Goal: Transaction & Acquisition: Book appointment/travel/reservation

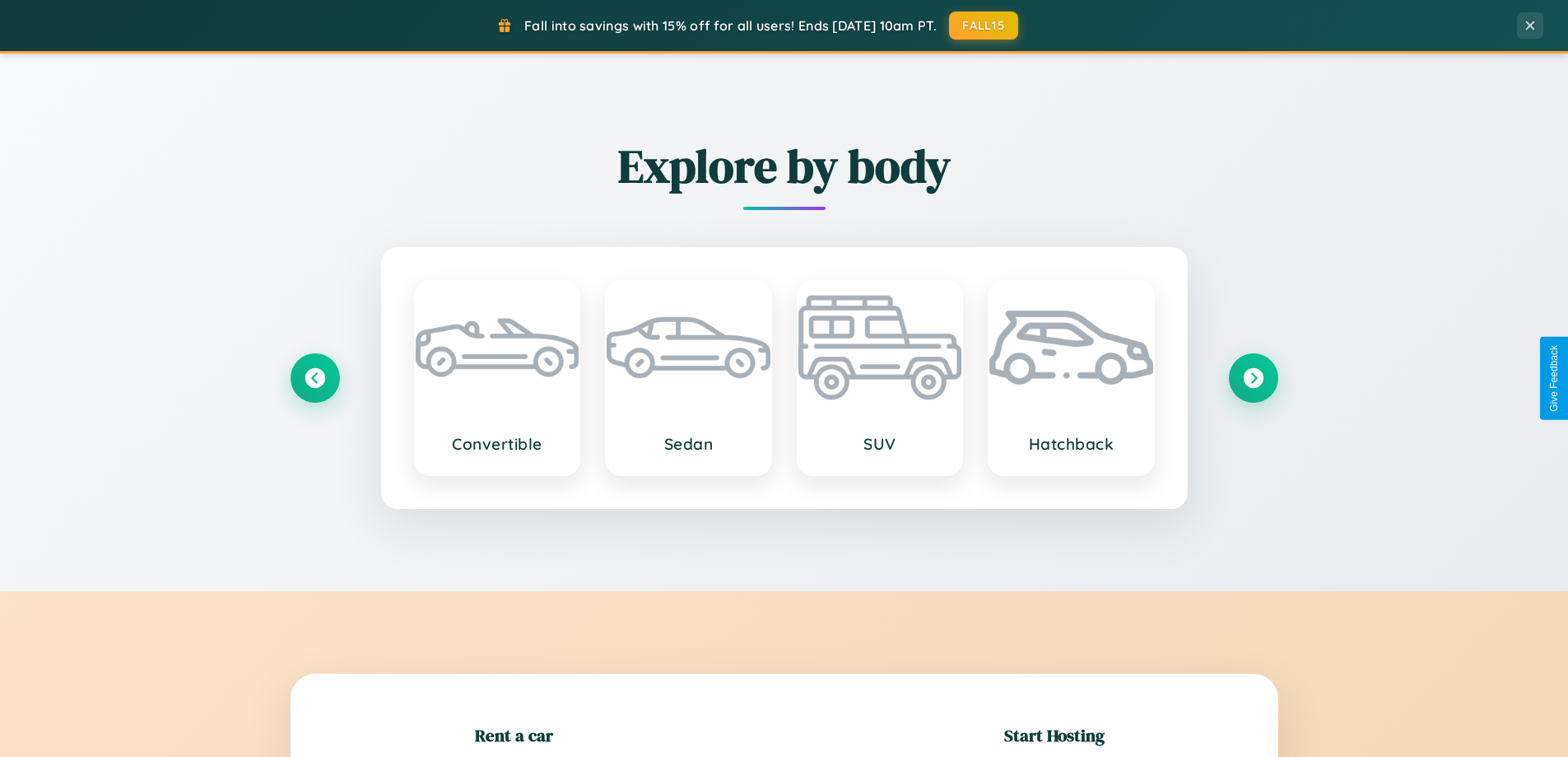
scroll to position [356, 0]
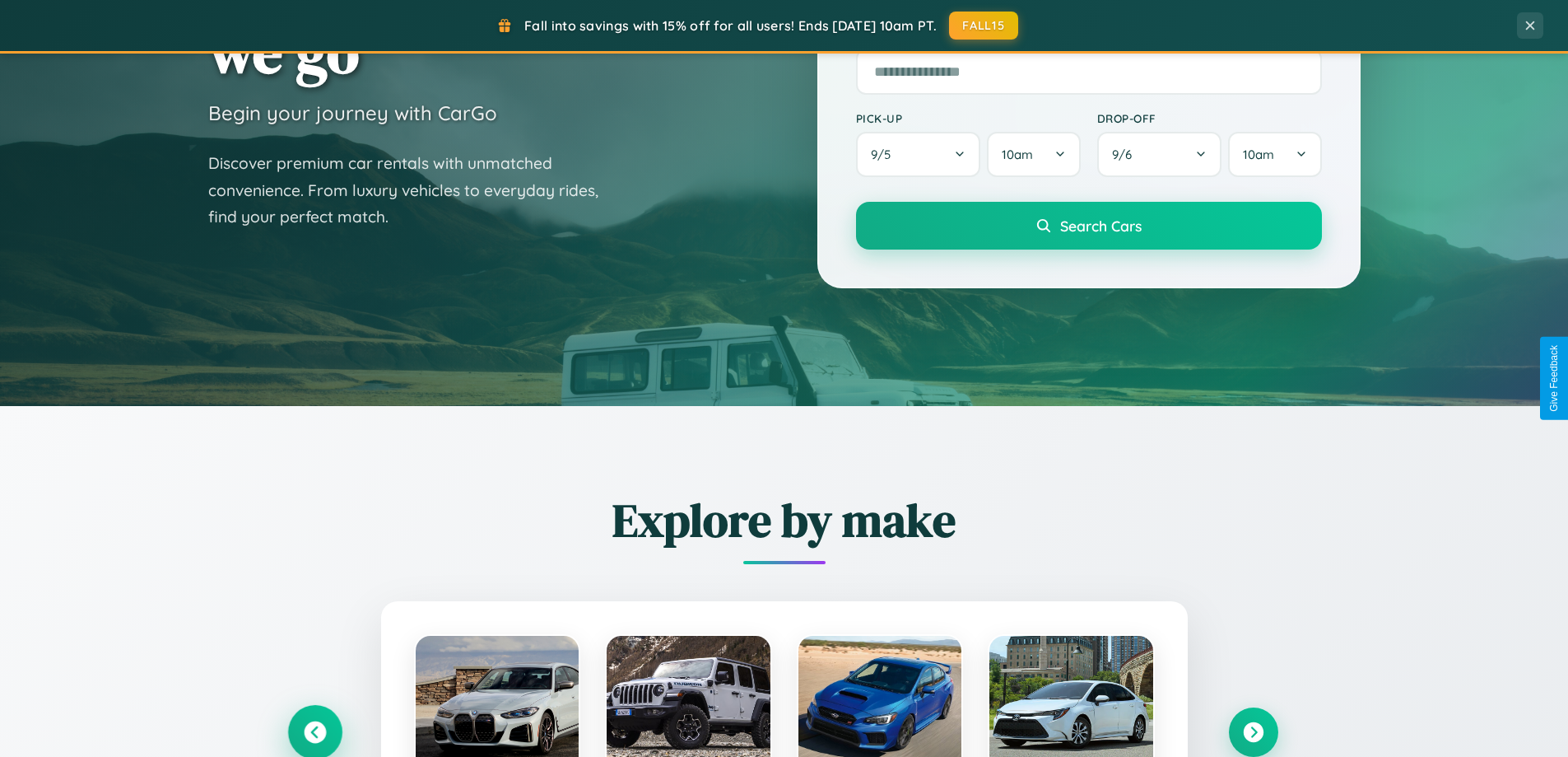
click at [315, 732] on icon at bounding box center [315, 733] width 23 height 23
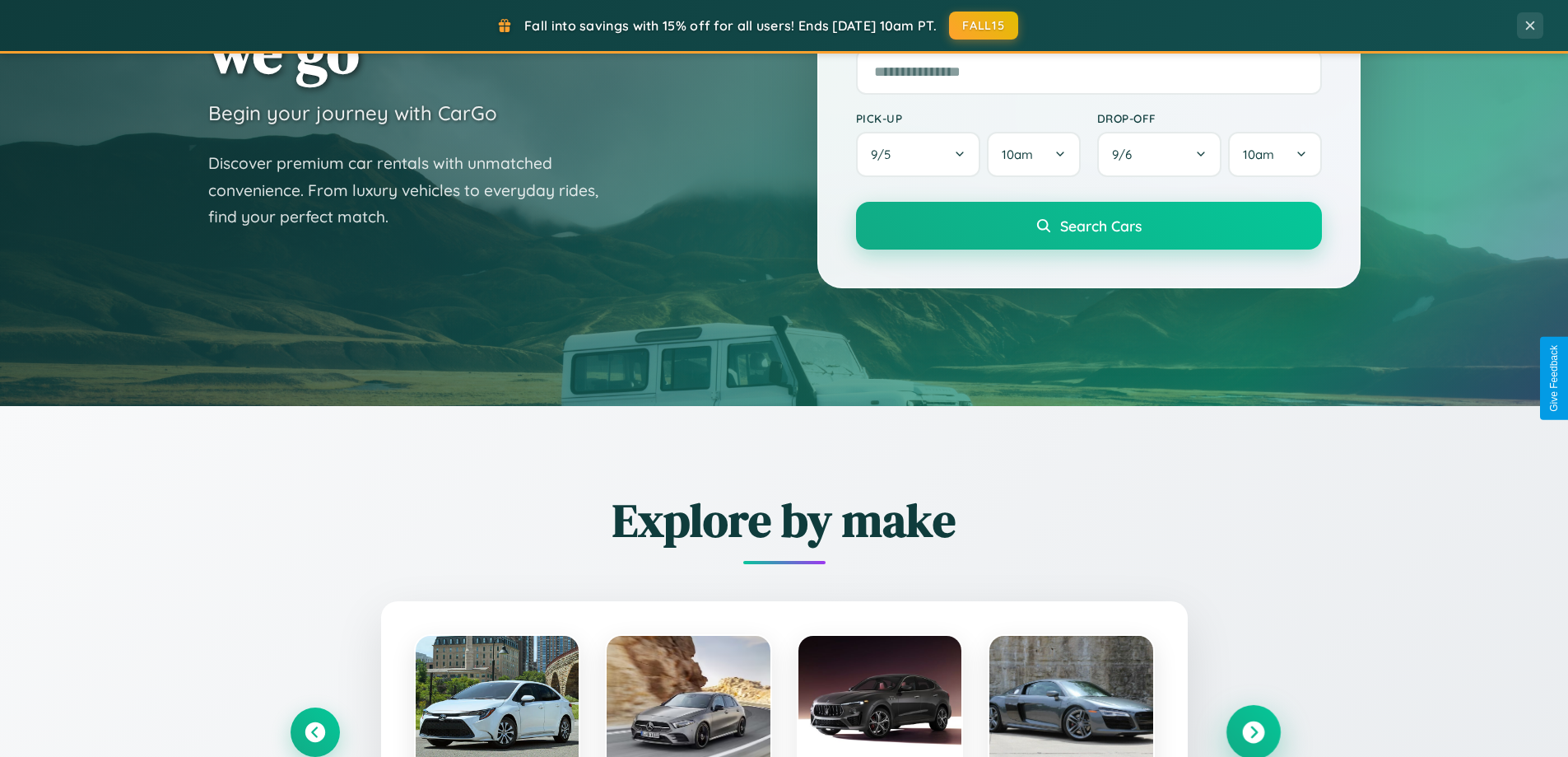
click at [1252, 732] on icon at bounding box center [1253, 733] width 23 height 23
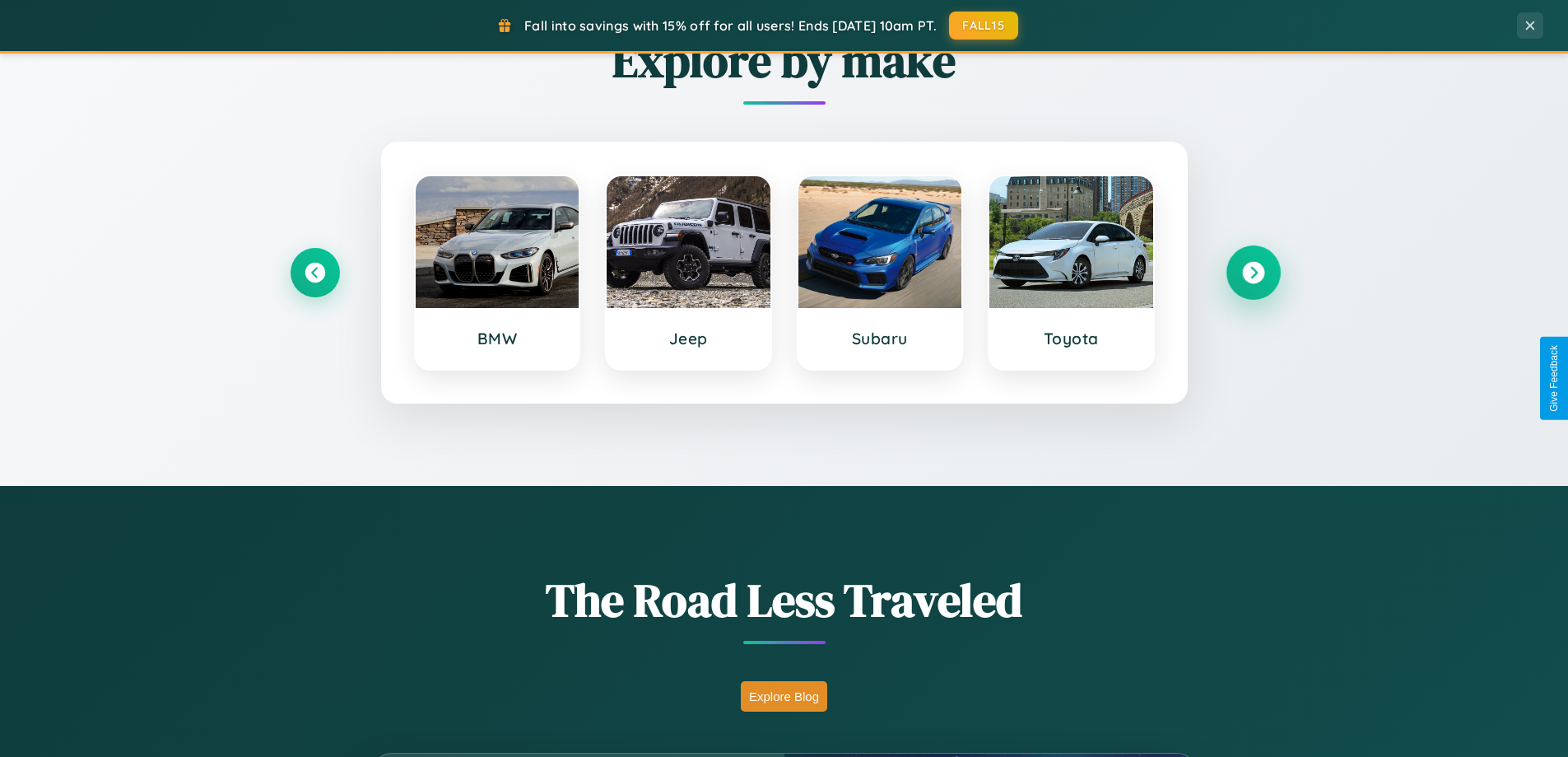
scroll to position [1133, 0]
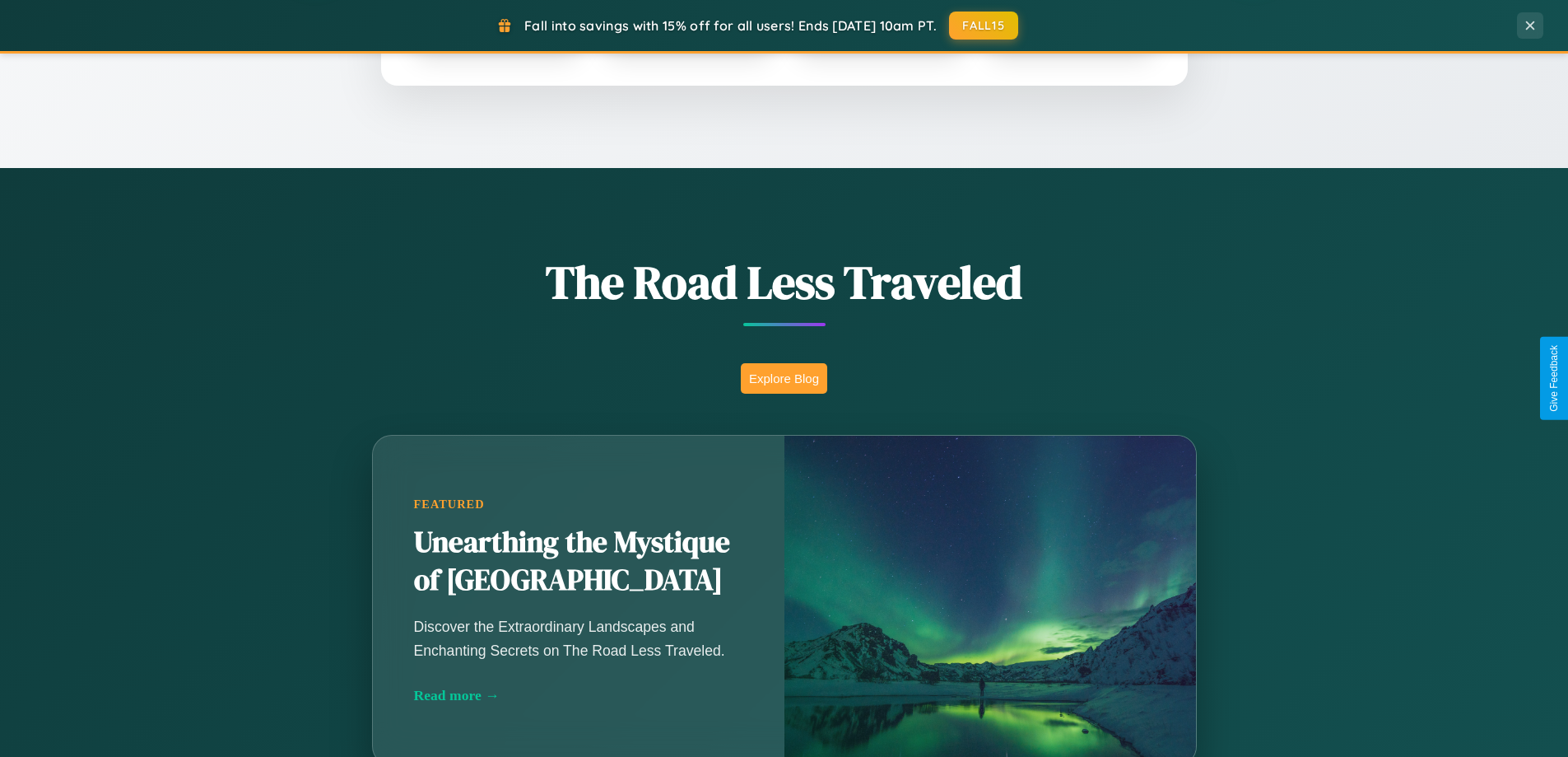
click at [784, 378] on button "Explore Blog" at bounding box center [784, 378] width 86 height 30
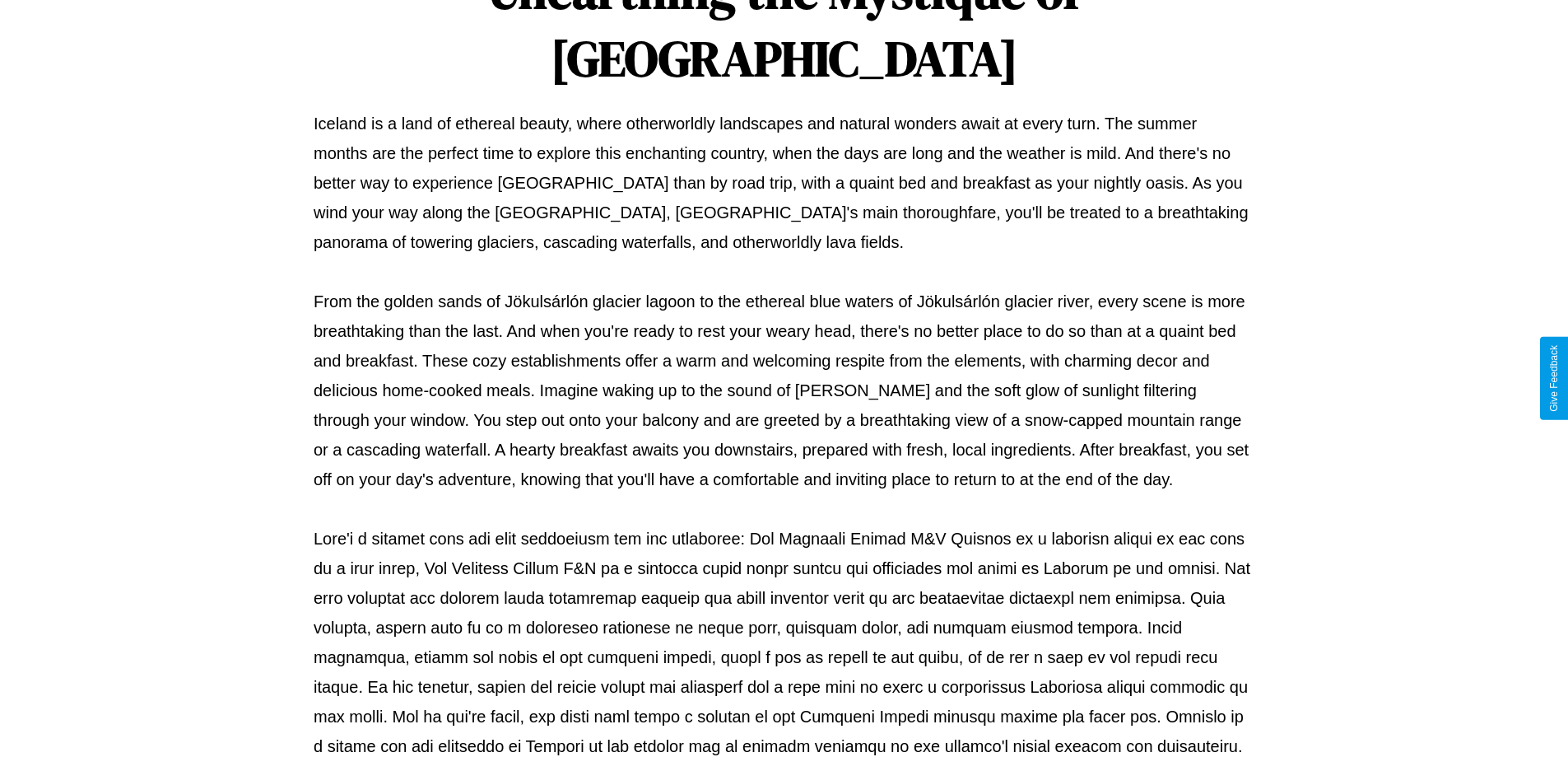
scroll to position [533, 0]
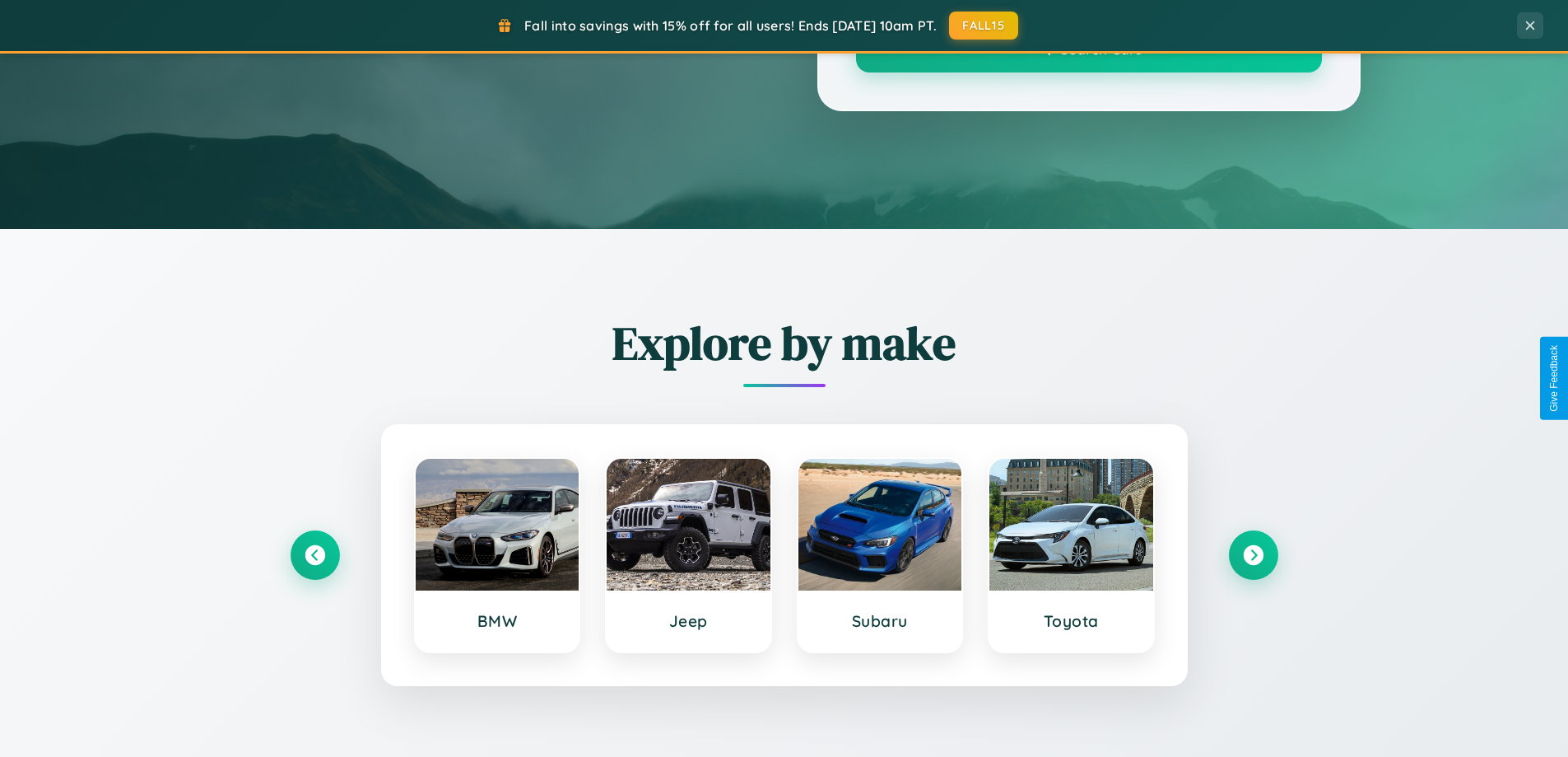
scroll to position [1133, 0]
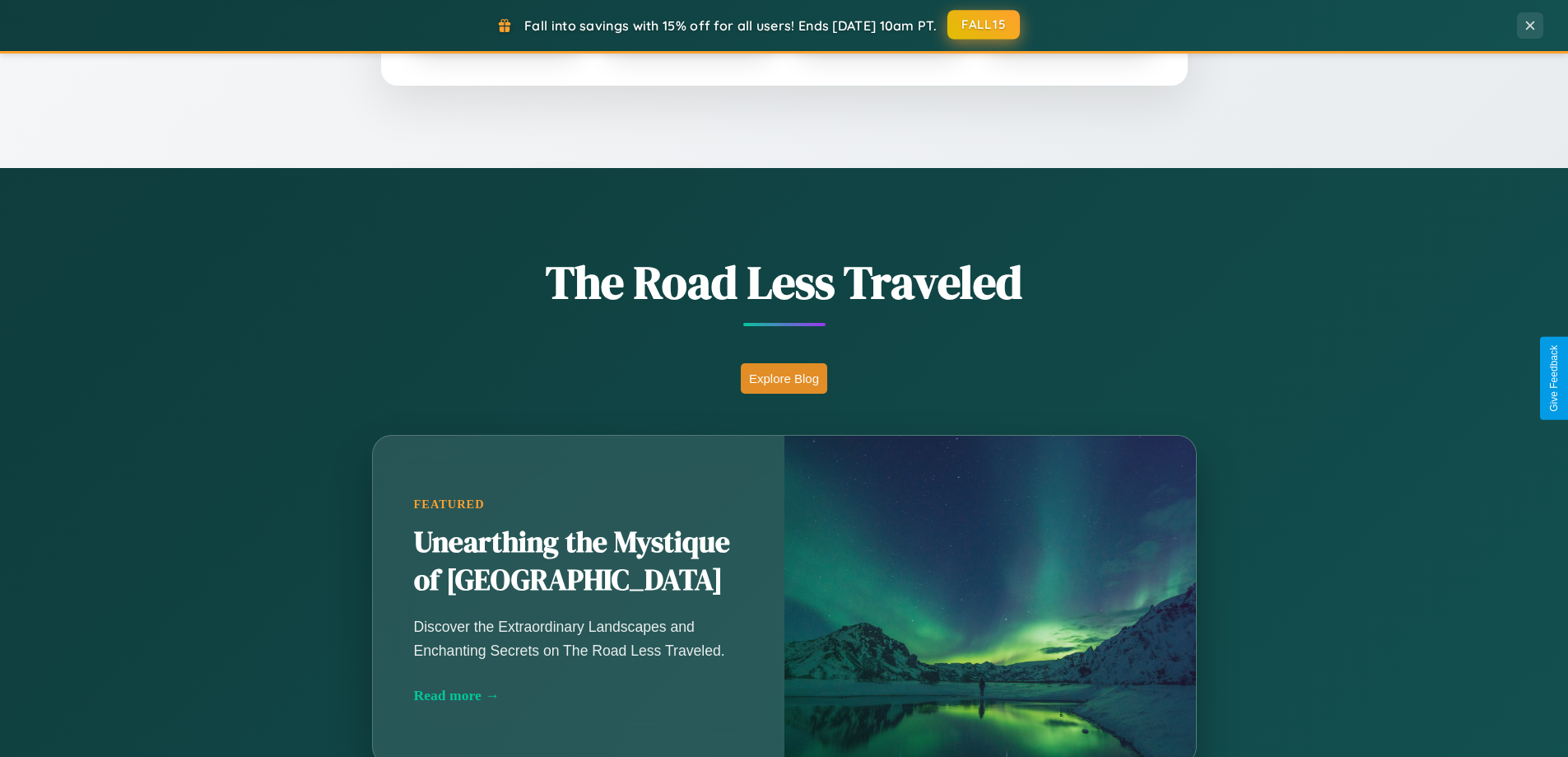
click at [984, 25] on button "FALL15" at bounding box center [983, 24] width 72 height 30
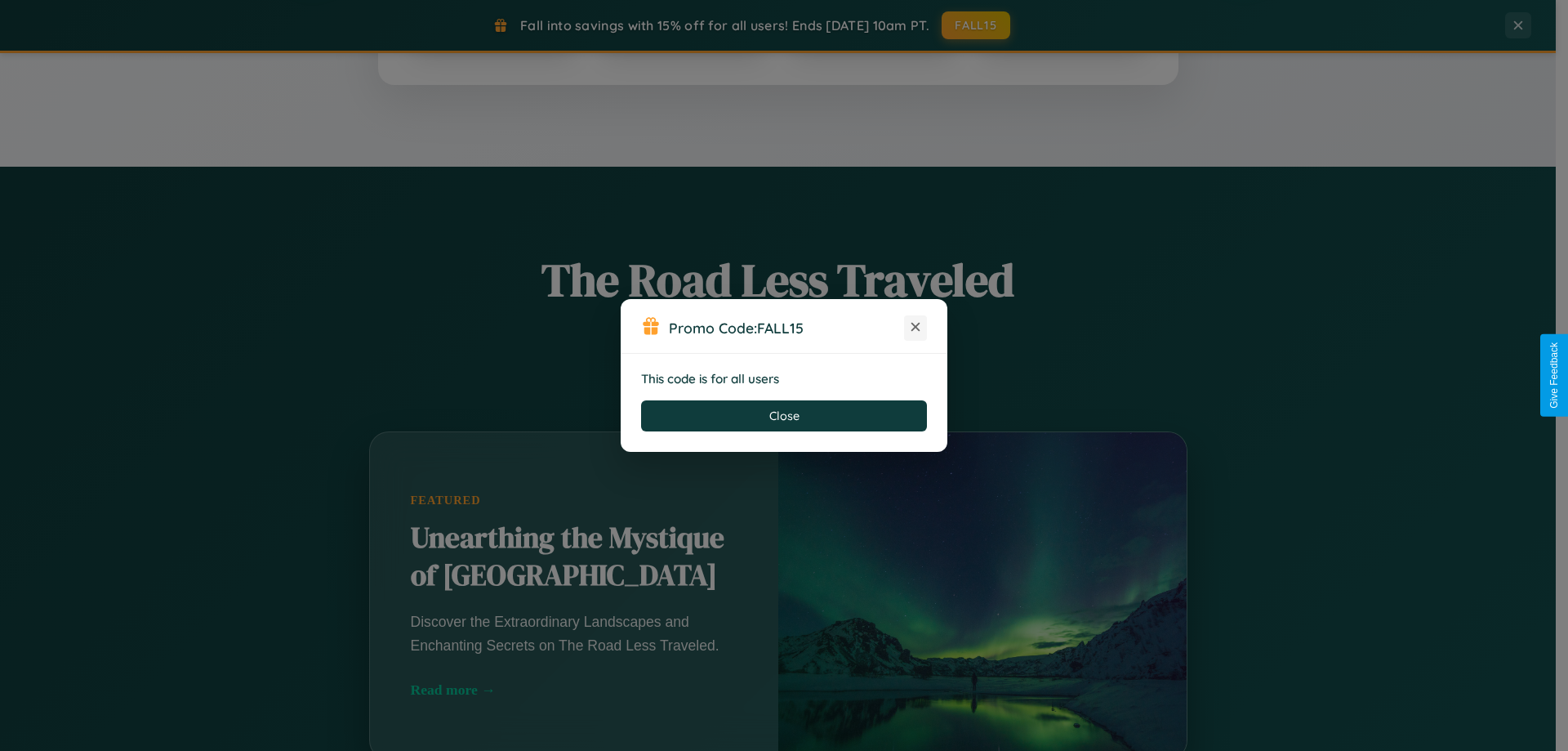
click at [916, 328] on icon at bounding box center [915, 326] width 16 height 16
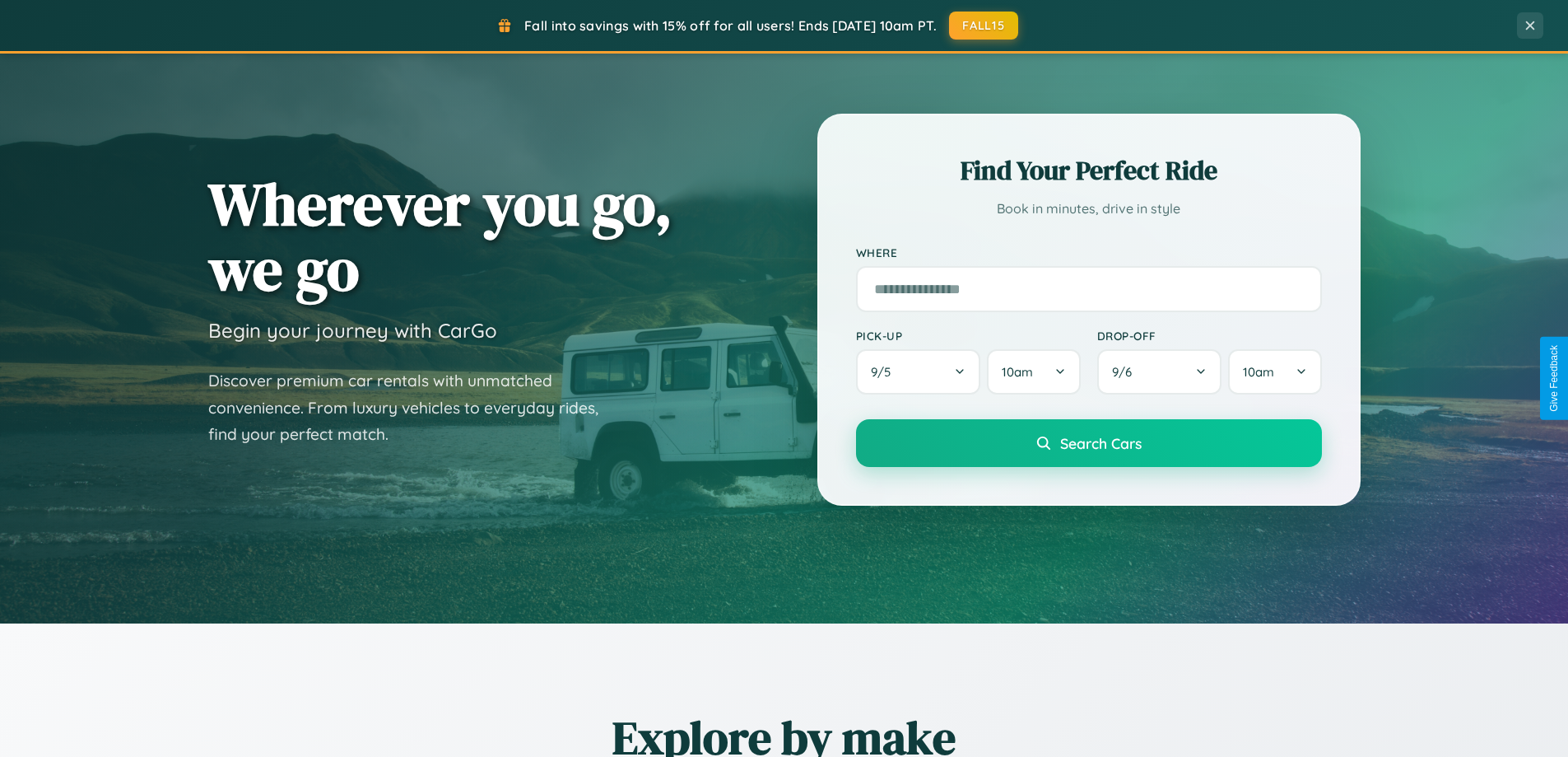
scroll to position [49, 0]
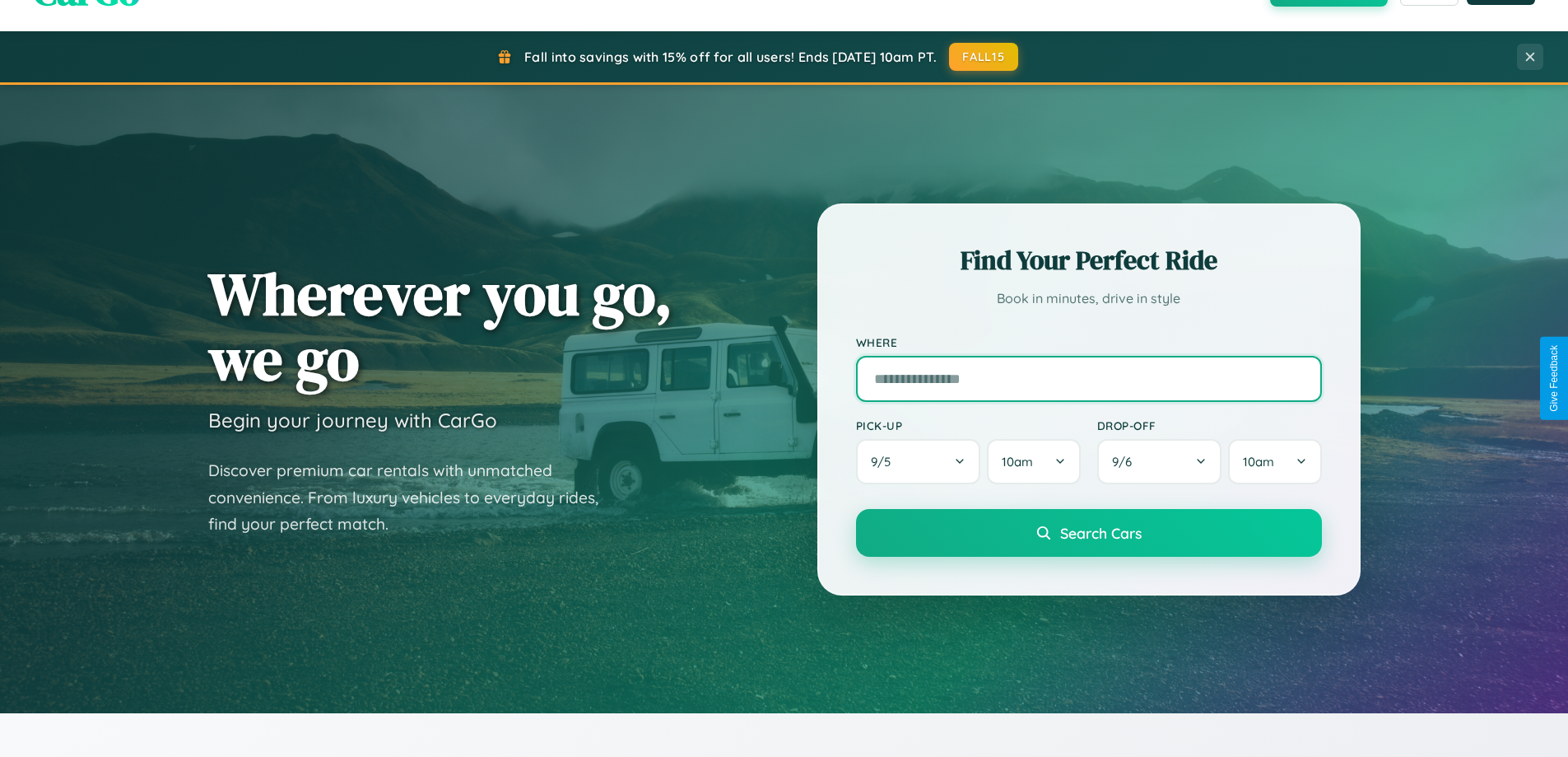
click at [1088, 378] on input "text" at bounding box center [1089, 378] width 466 height 46
type input "******"
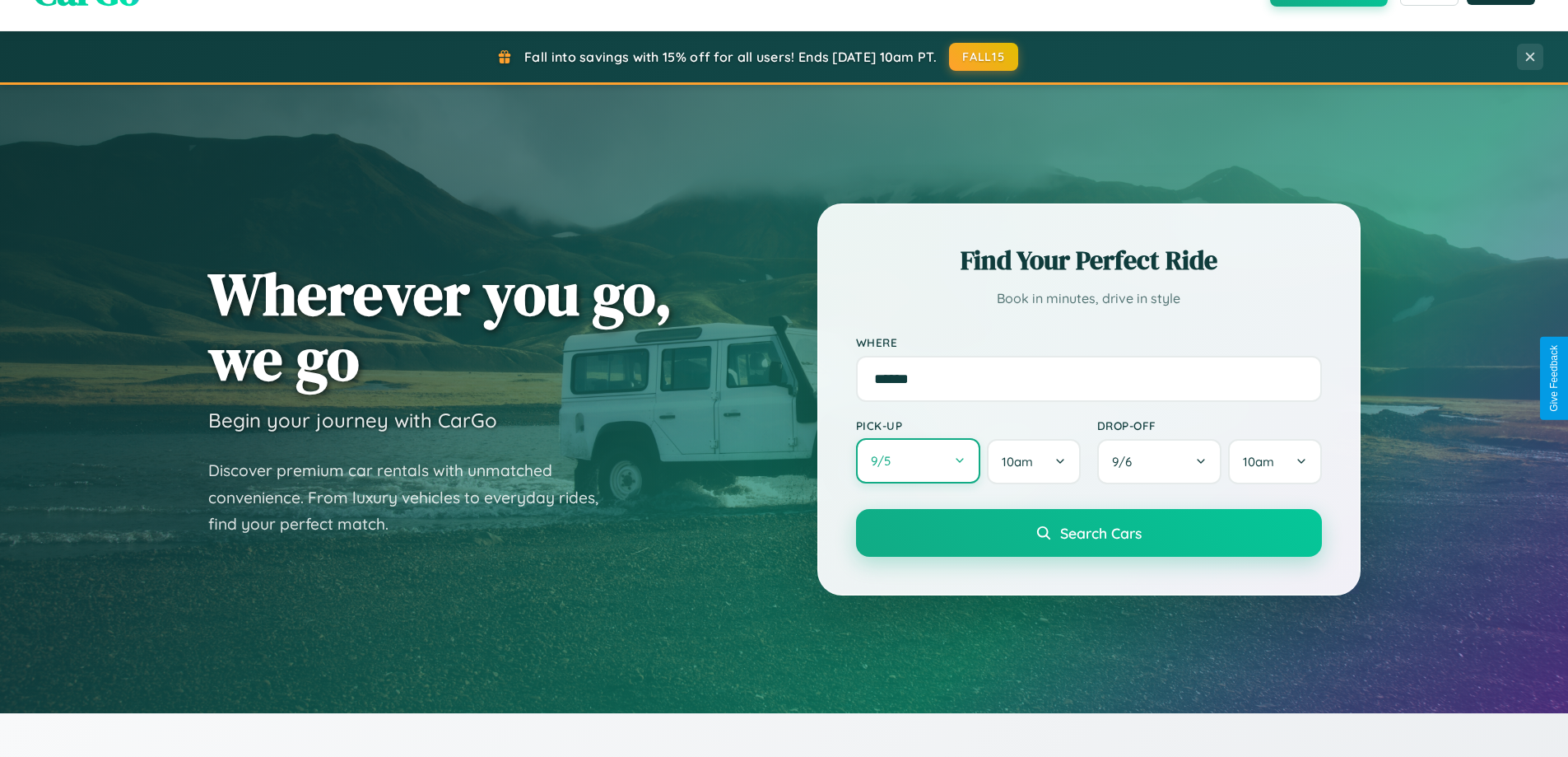
click at [917, 461] on button "9 / 5" at bounding box center [918, 460] width 125 height 45
select select "*"
select select "****"
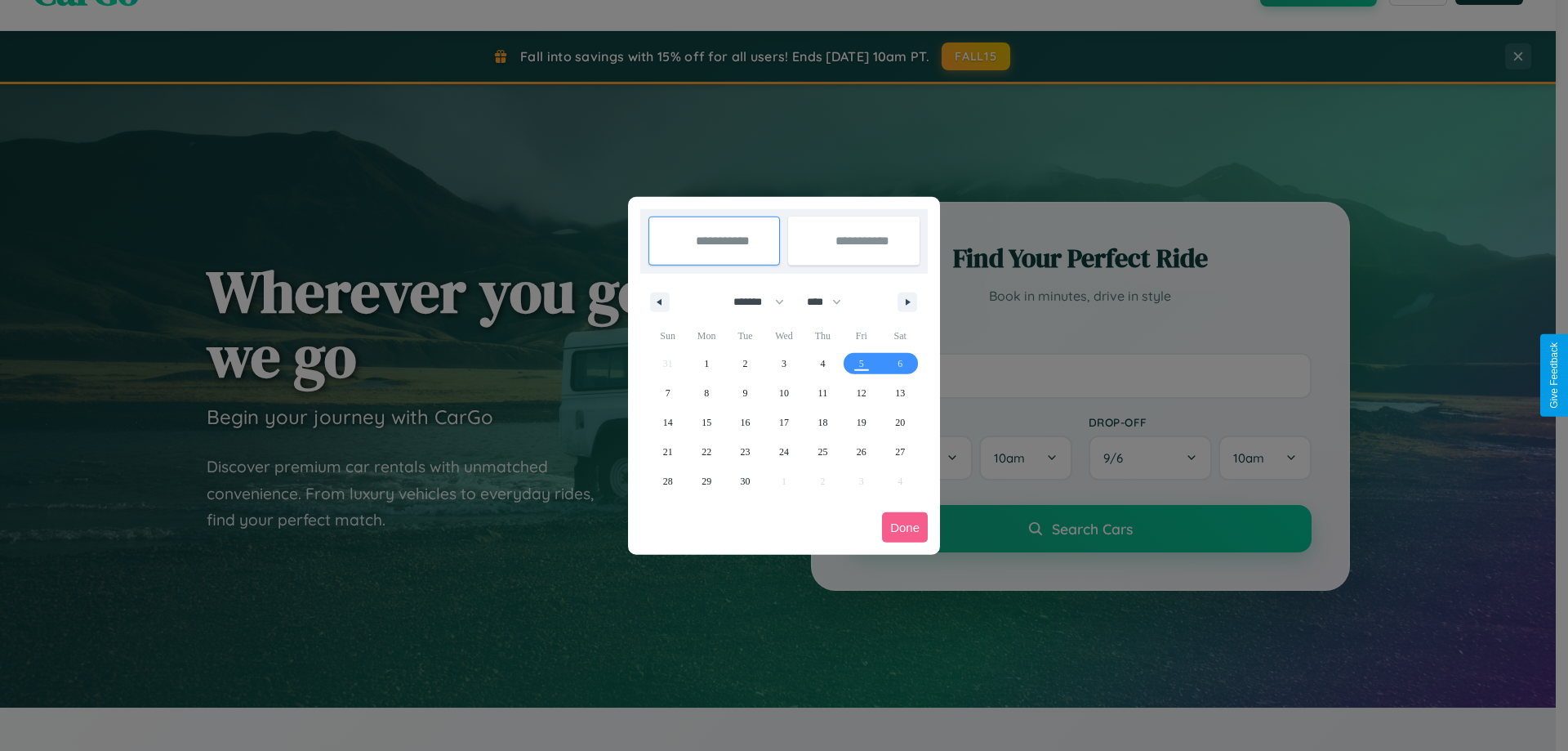
drag, startPoint x: 752, startPoint y: 301, endPoint x: 784, endPoint y: 328, distance: 41.9
click at [752, 301] on select "******* ******** ***** ***** *** **** **** ****** ********* ******* ******** **…" at bounding box center [756, 301] width 69 height 27
select select "*"
drag, startPoint x: 831, startPoint y: 301, endPoint x: 784, endPoint y: 328, distance: 54.2
click at [831, 301] on select "**** **** **** **** **** **** **** **** **** **** **** **** **** **** **** ****…" at bounding box center [823, 301] width 49 height 27
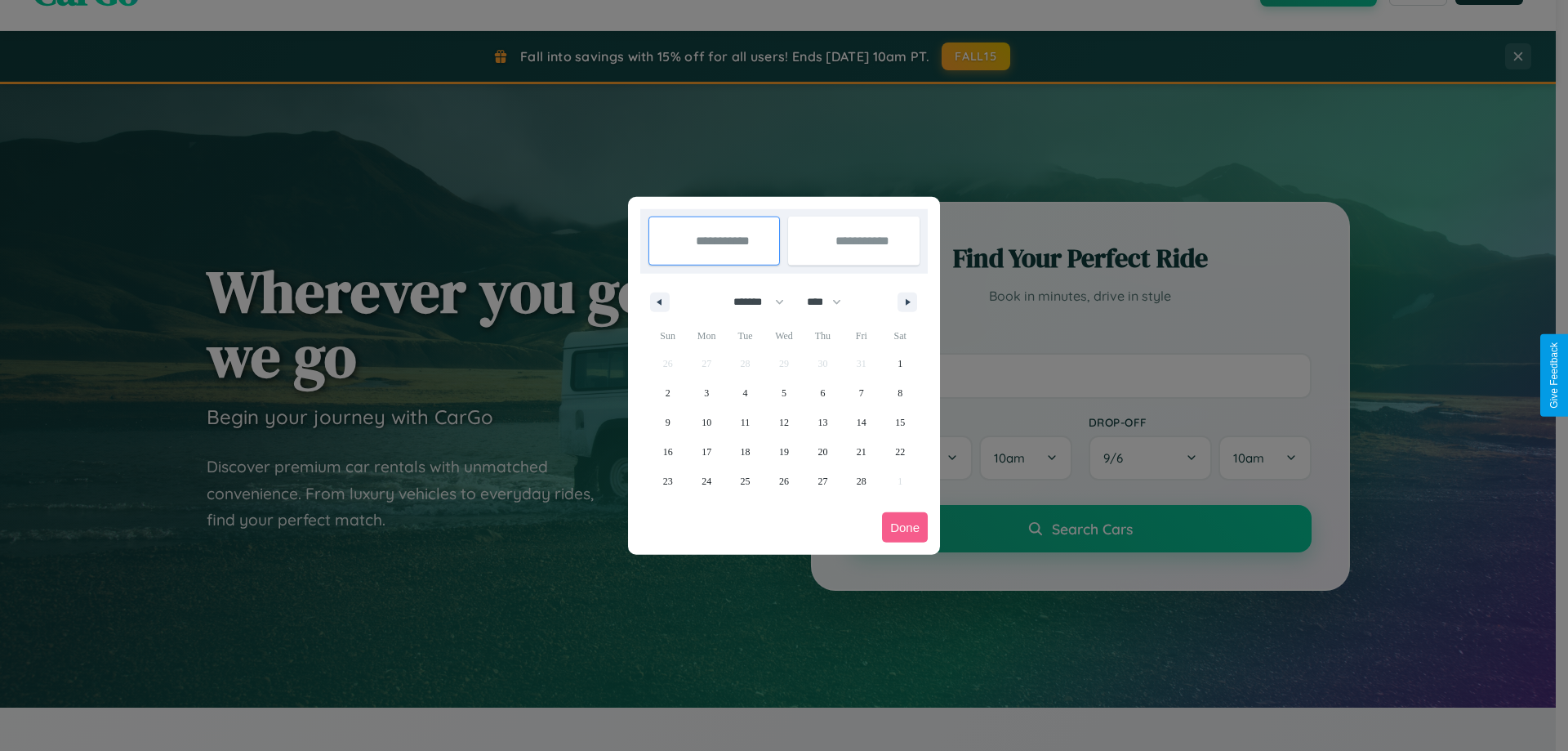
select select "****"
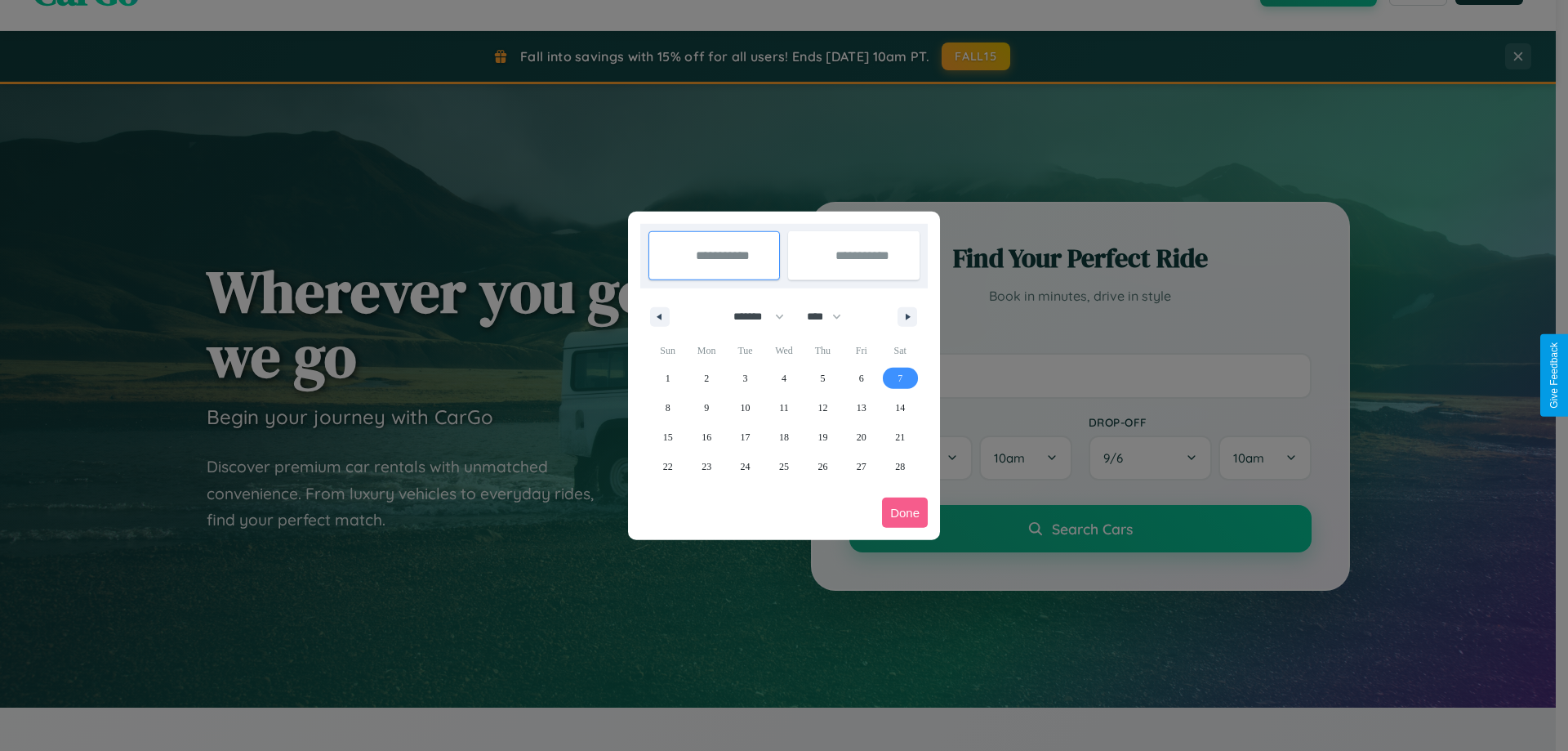
click at [900, 377] on span "7" at bounding box center [900, 378] width 5 height 29
type input "**********"
click at [784, 407] on span "11" at bounding box center [784, 407] width 9 height 29
type input "**********"
click at [905, 512] on button "Done" at bounding box center [904, 512] width 46 height 30
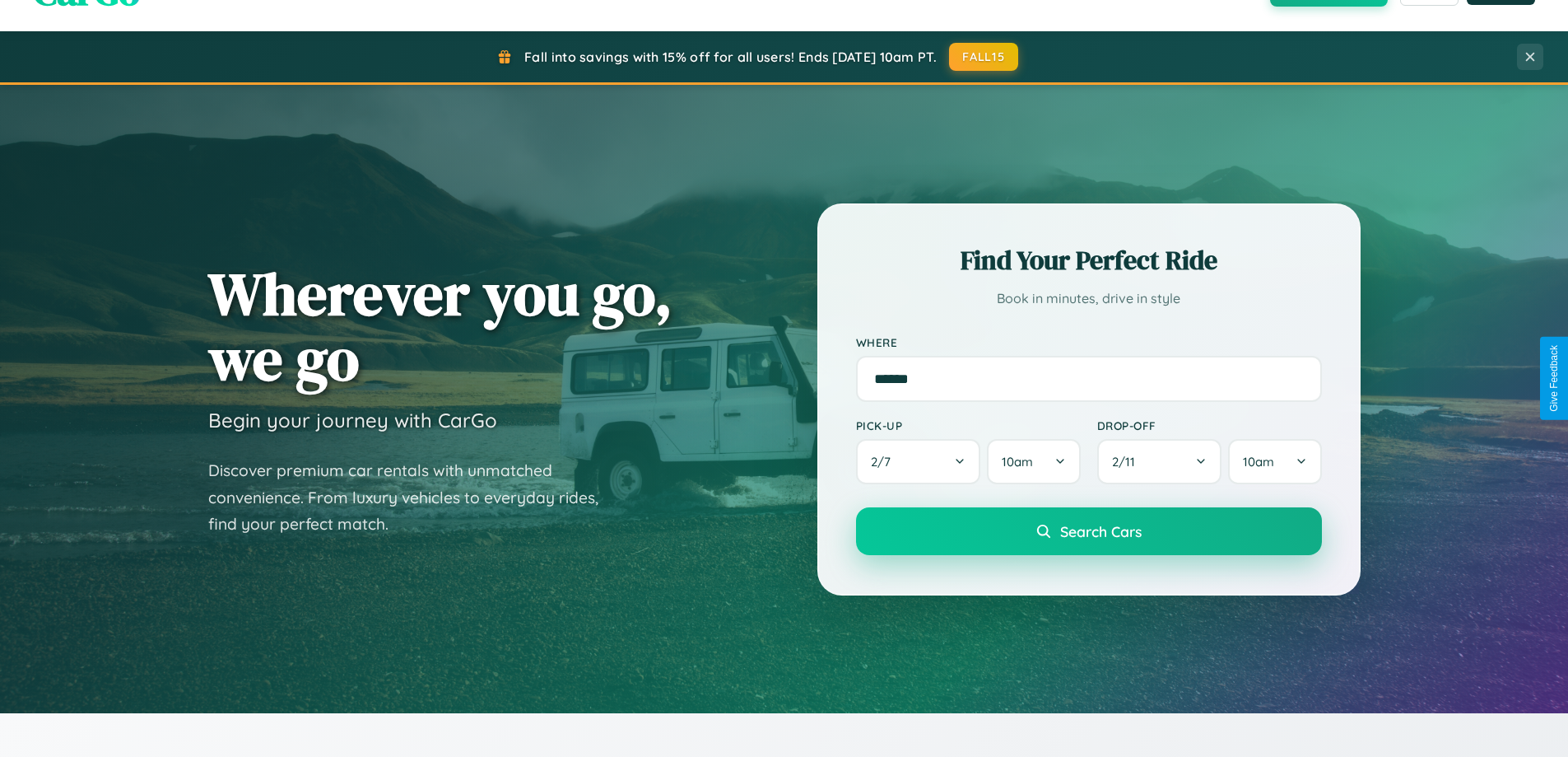
click at [1088, 531] on span "Search Cars" at bounding box center [1101, 531] width 82 height 18
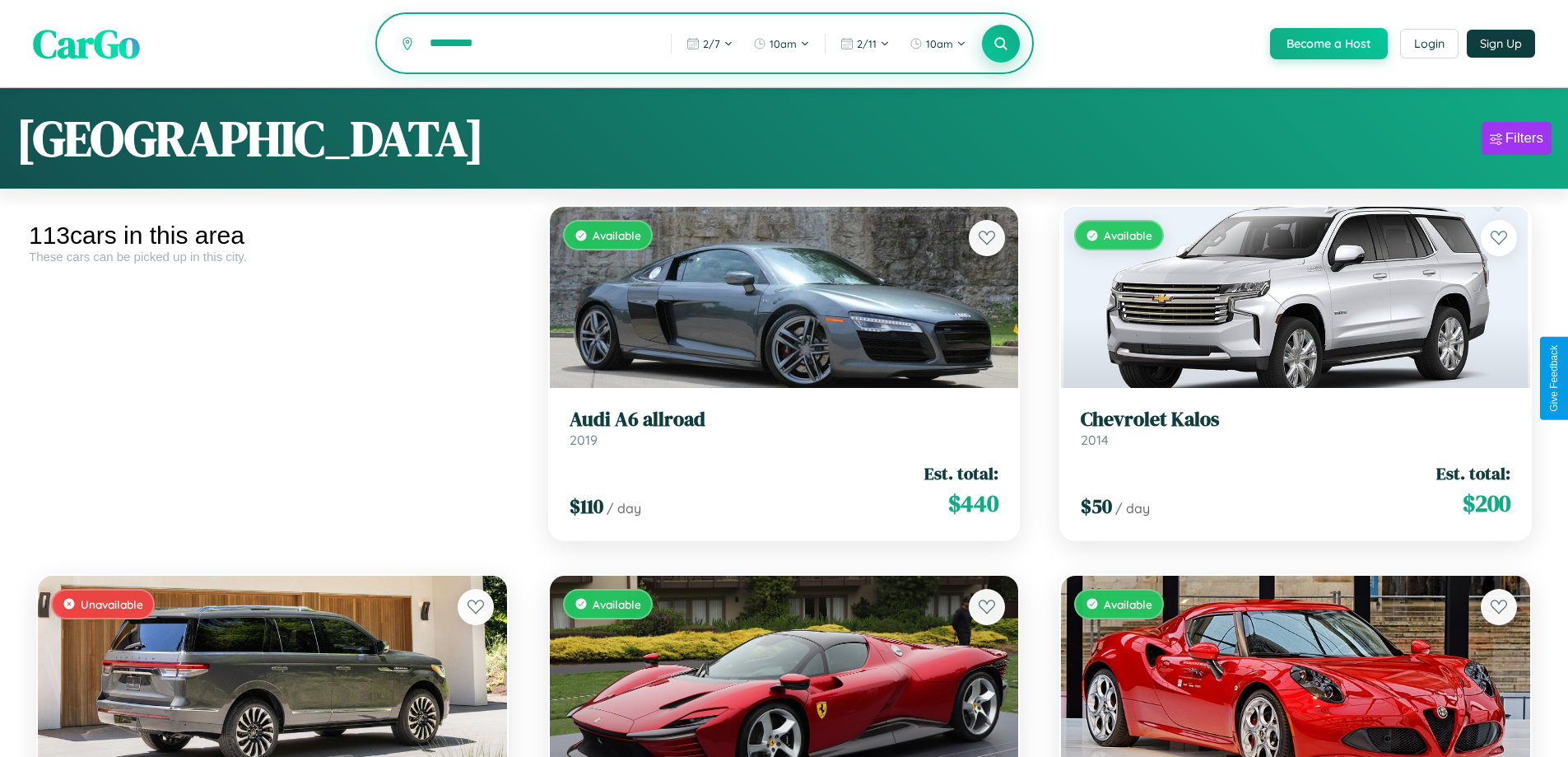
type input "*********"
click at [1000, 44] on icon at bounding box center [1001, 44] width 16 height 16
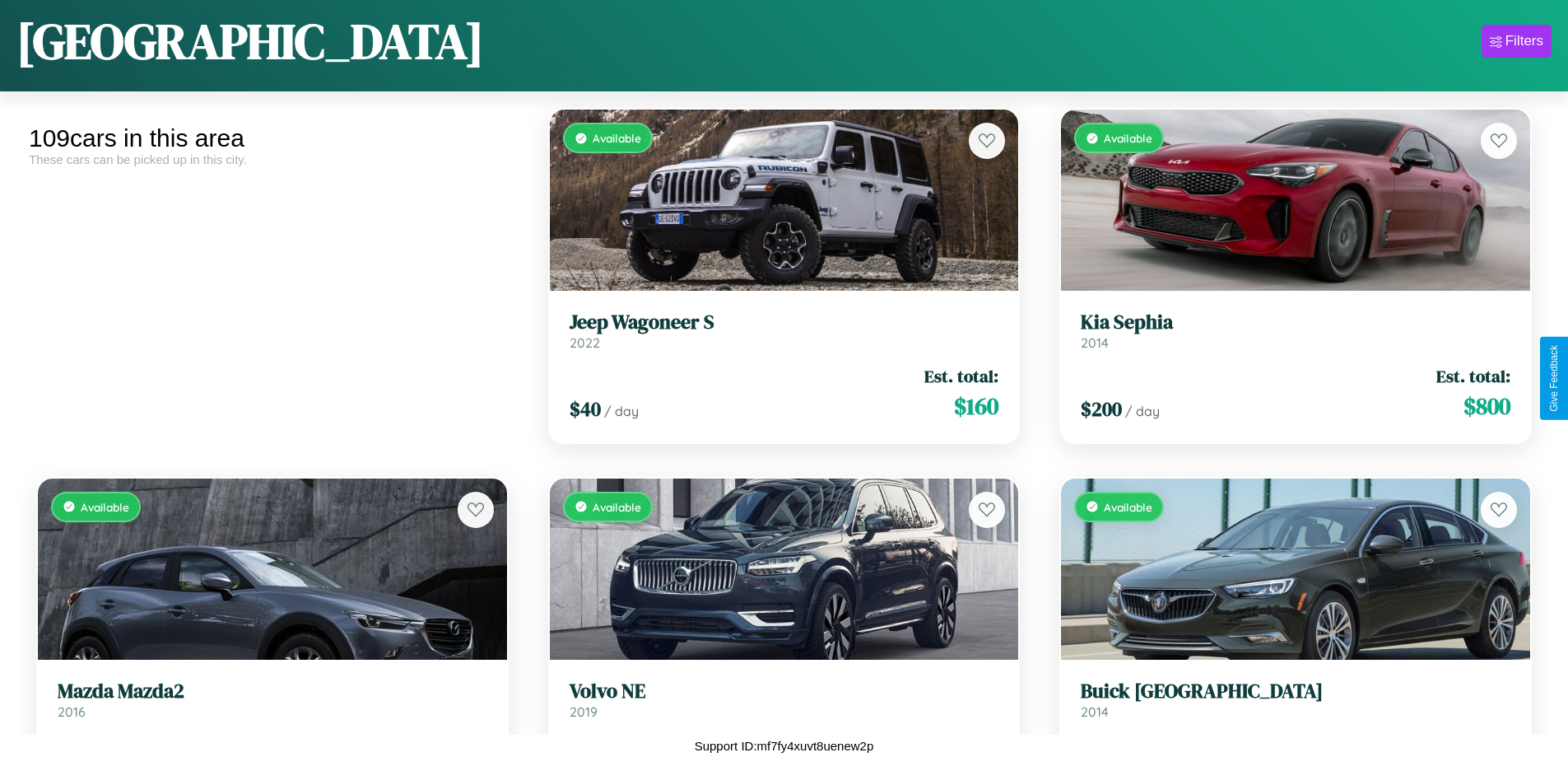
scroll to position [8344, 0]
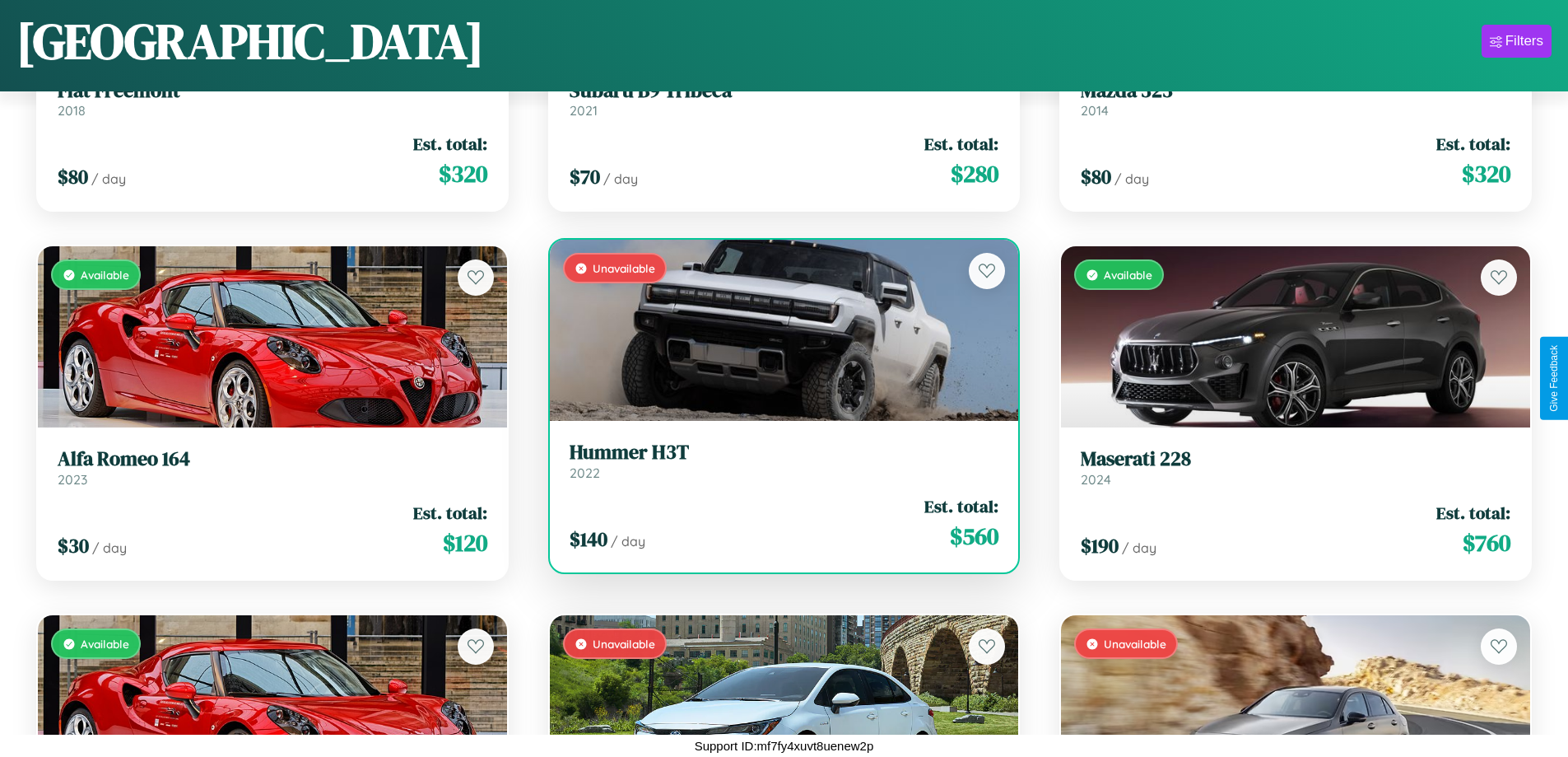
click at [777, 467] on link "Hummer H3T 2022" at bounding box center [784, 460] width 430 height 40
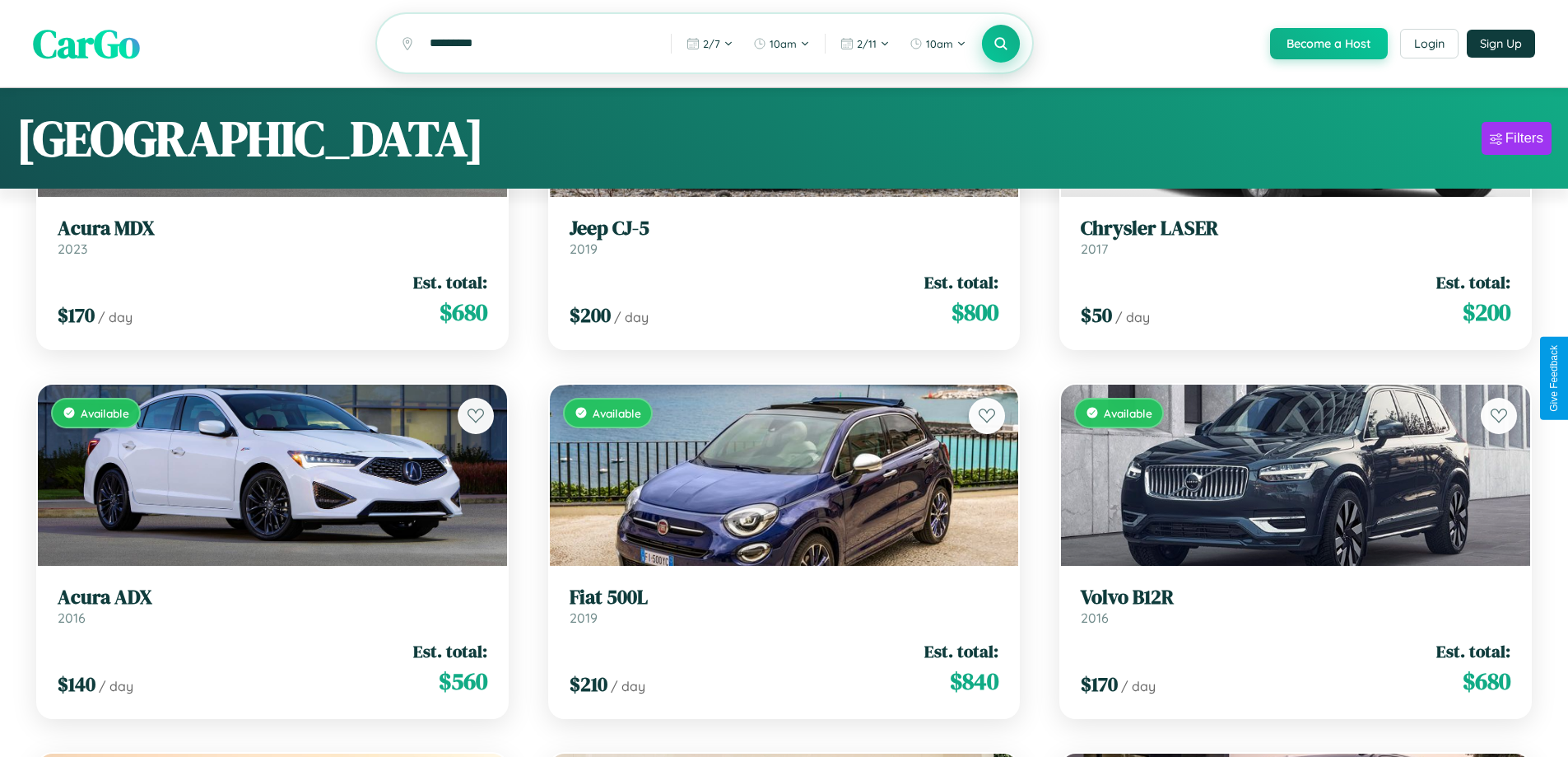
scroll to position [0, 0]
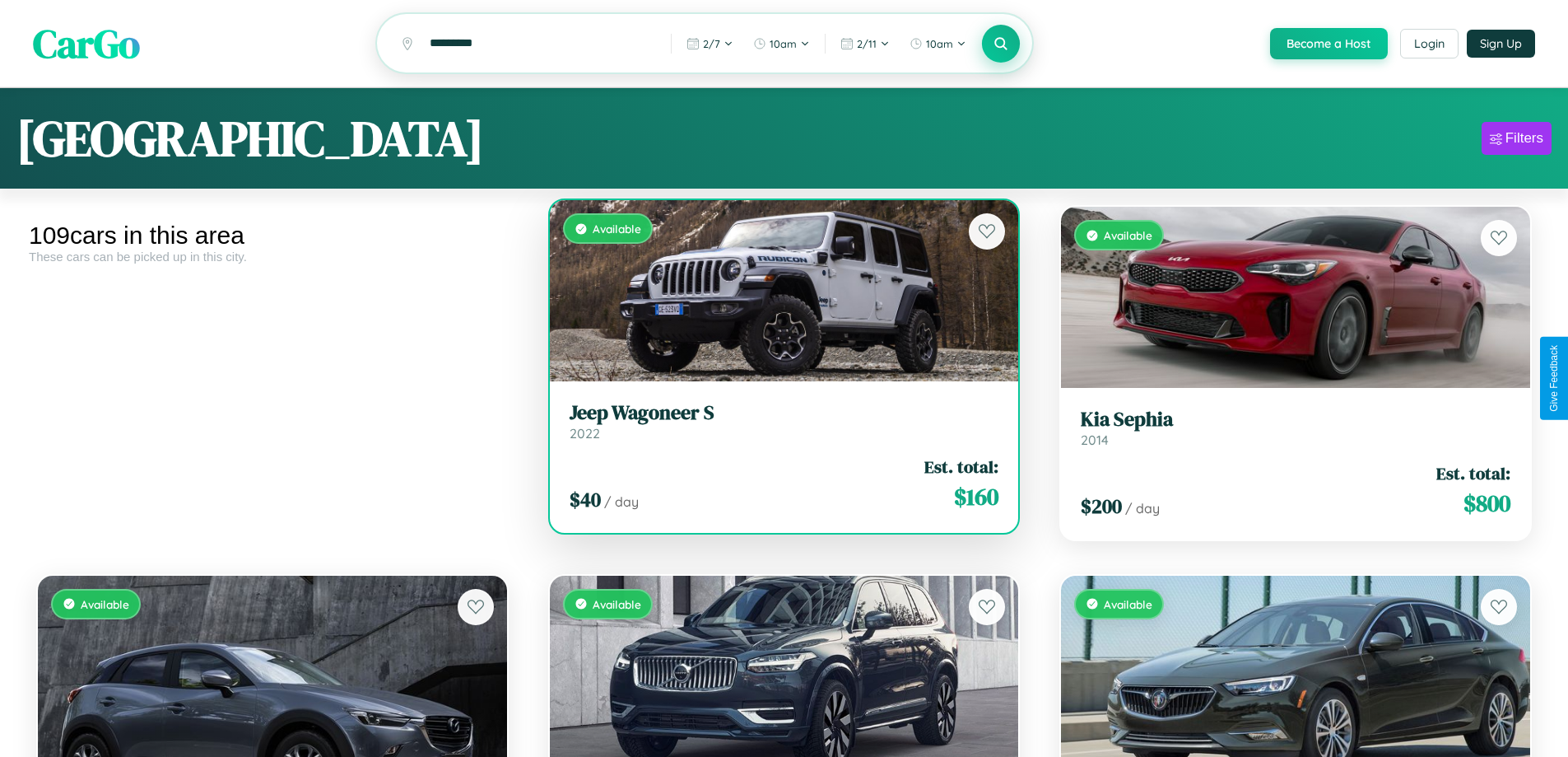
click at [777, 423] on h3 "Jeep Wagoneer S" at bounding box center [784, 412] width 430 height 23
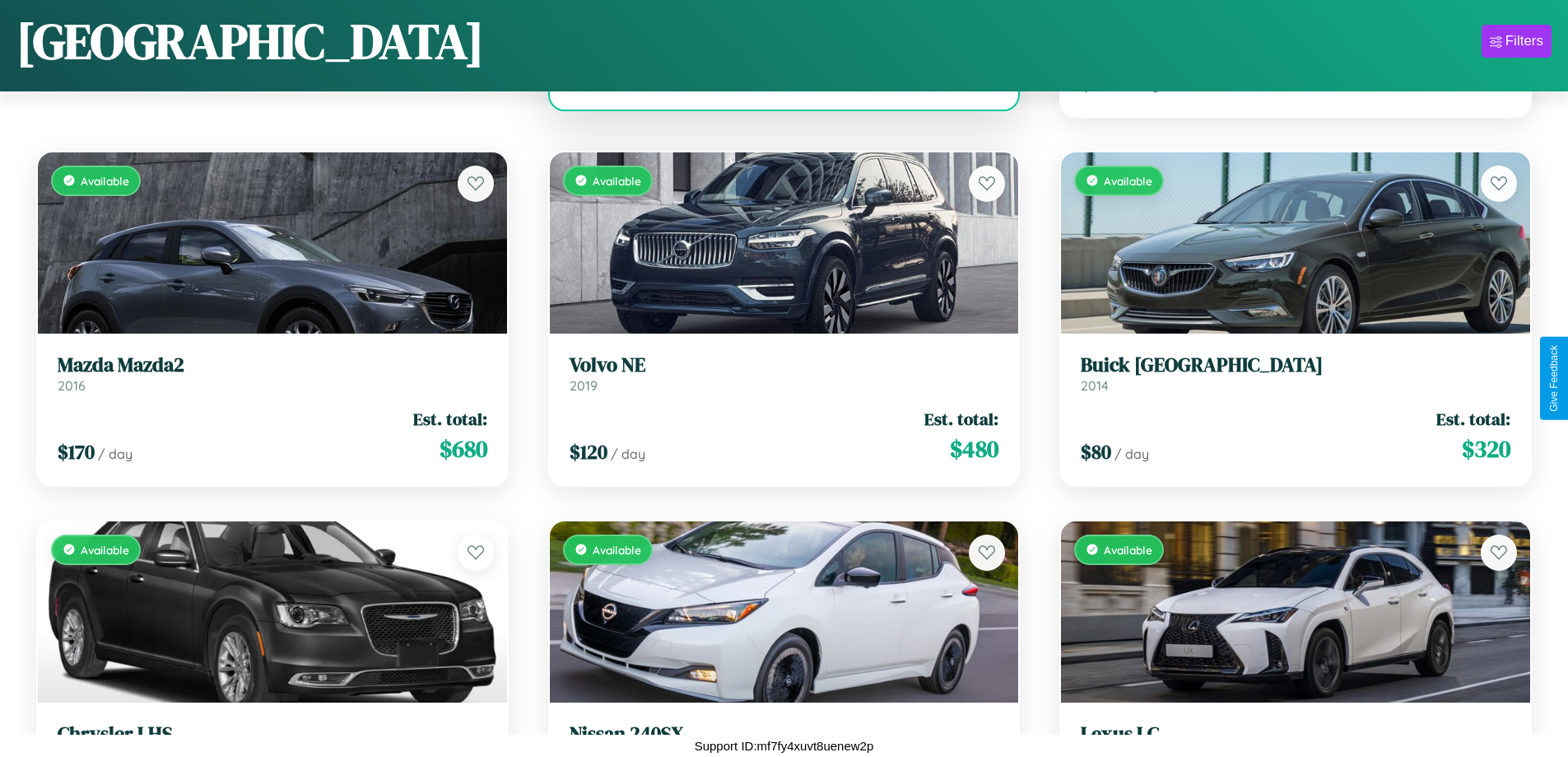
scroll to position [7975, 0]
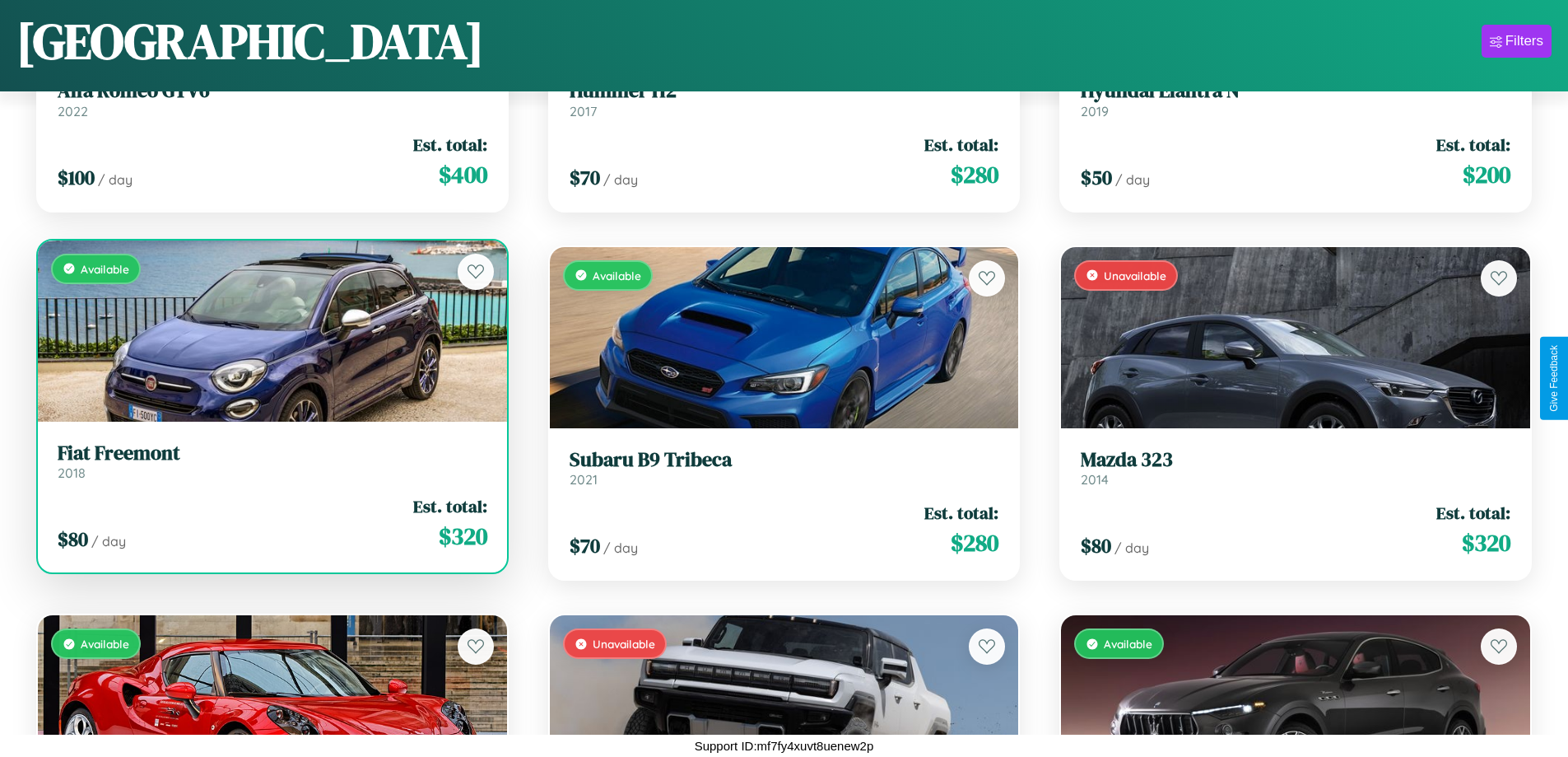
click at [270, 467] on link "Fiat Freemont 2018" at bounding box center [272, 461] width 430 height 40
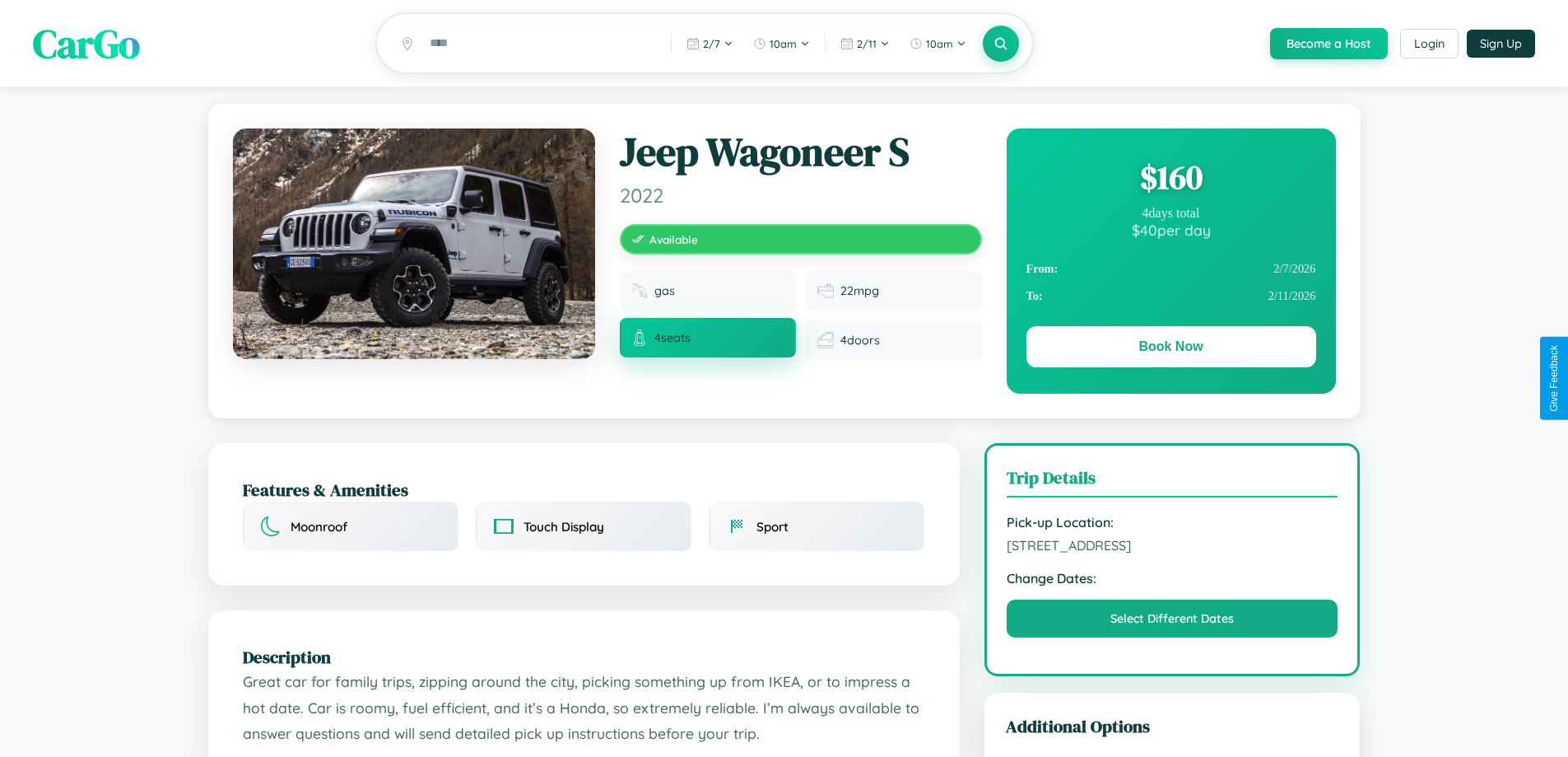
scroll to position [170, 0]
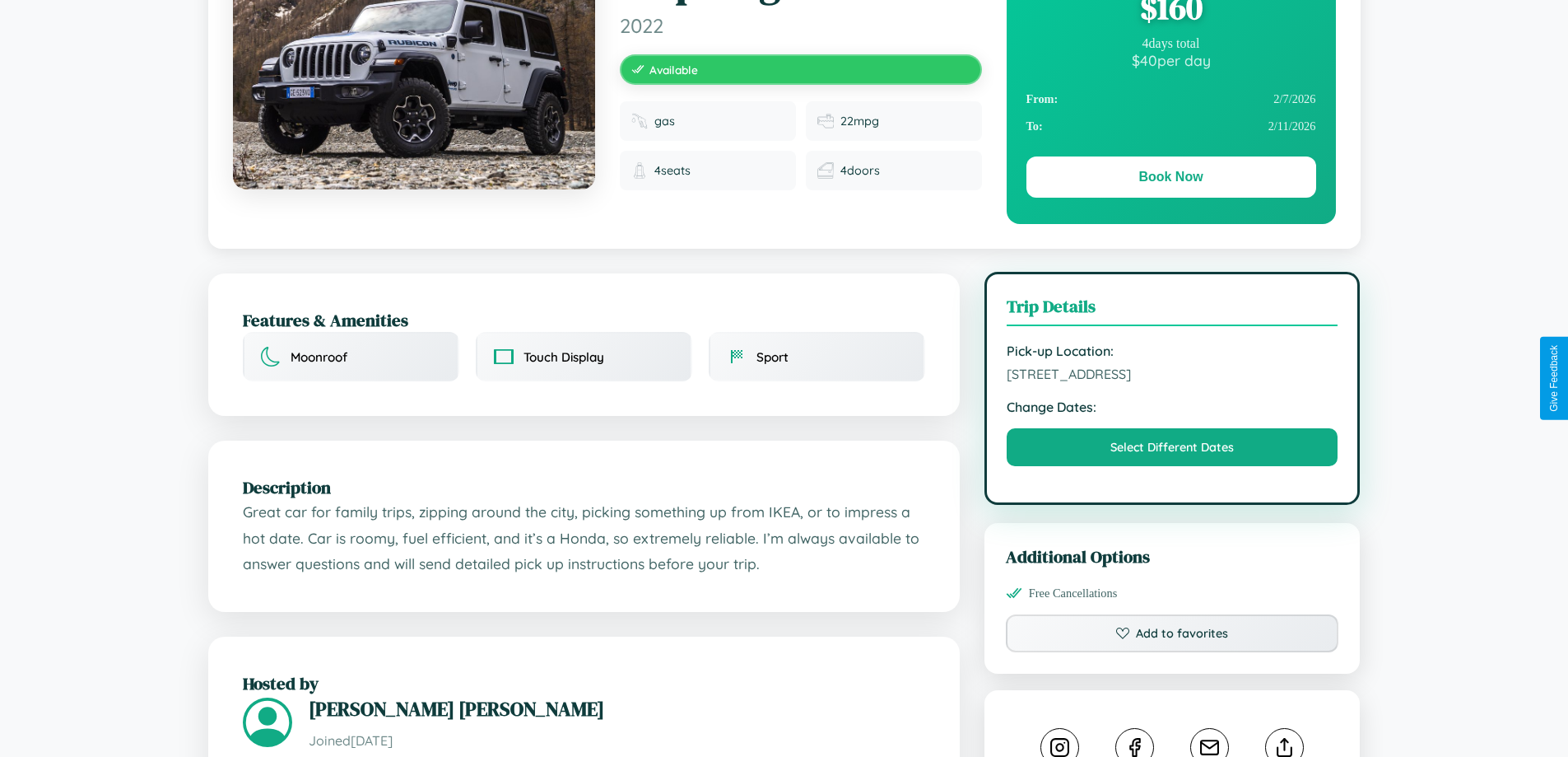
click at [1172, 376] on span "[STREET_ADDRESS]" at bounding box center [1171, 373] width 331 height 17
click at [1172, 376] on span "8489 Chestnut Street Amsterdam 74680 Netherlands" at bounding box center [1171, 373] width 331 height 17
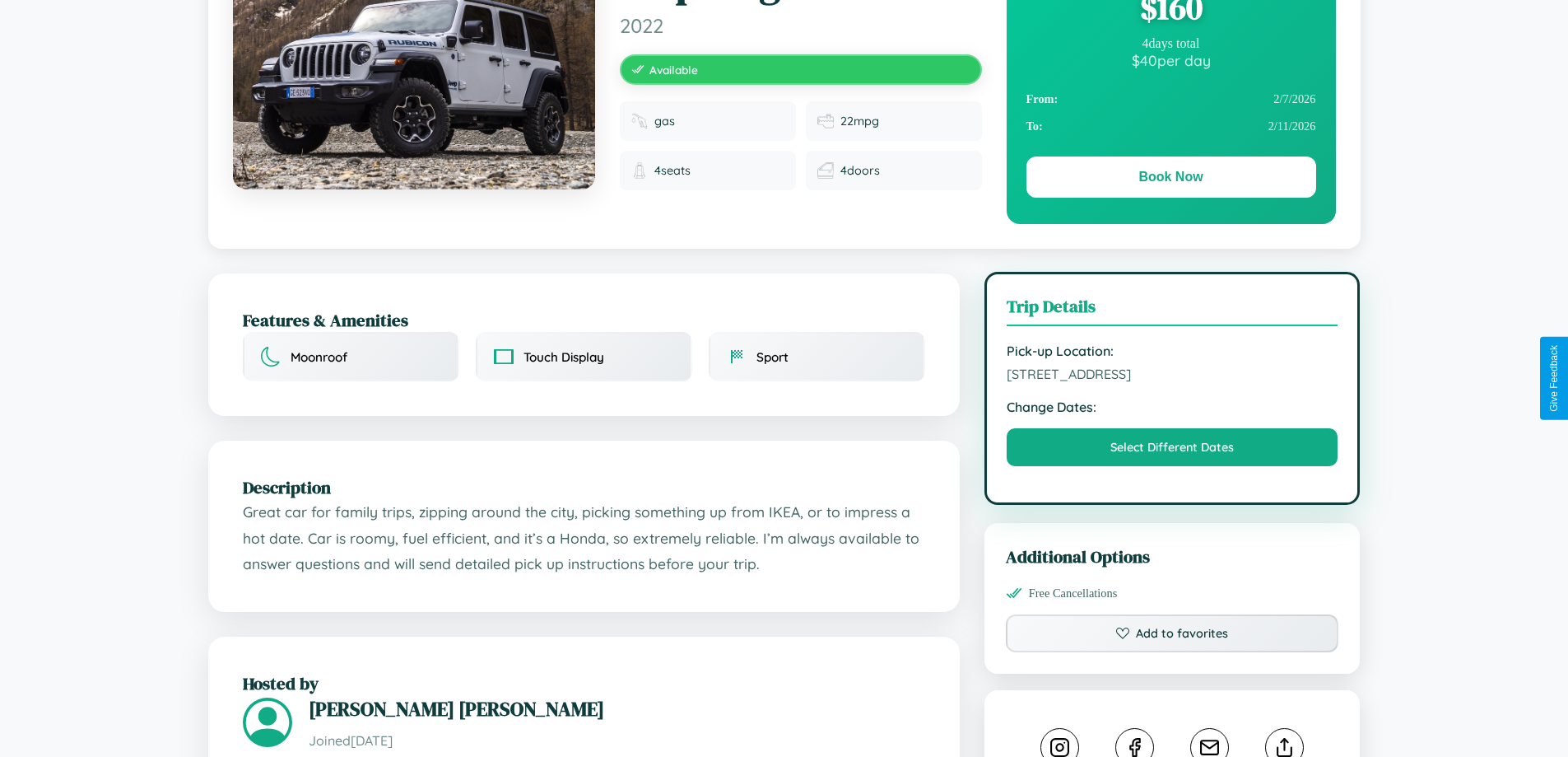
click at [1172, 376] on span "8489 Chestnut Street Amsterdam 74680 Netherlands" at bounding box center [1171, 373] width 331 height 17
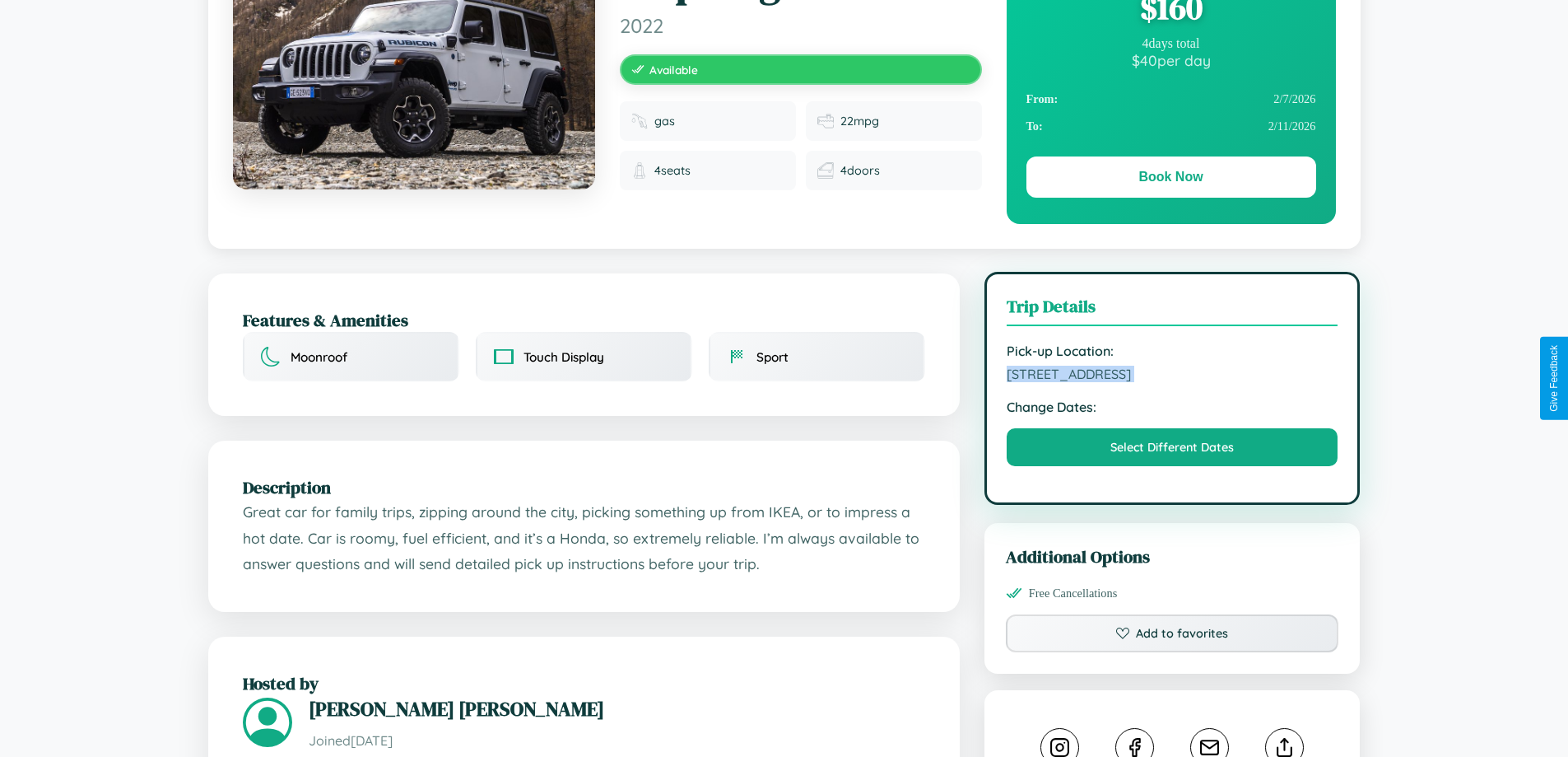
click at [1172, 376] on span "8489 Chestnut Street Amsterdam 74680 Netherlands" at bounding box center [1171, 373] width 331 height 17
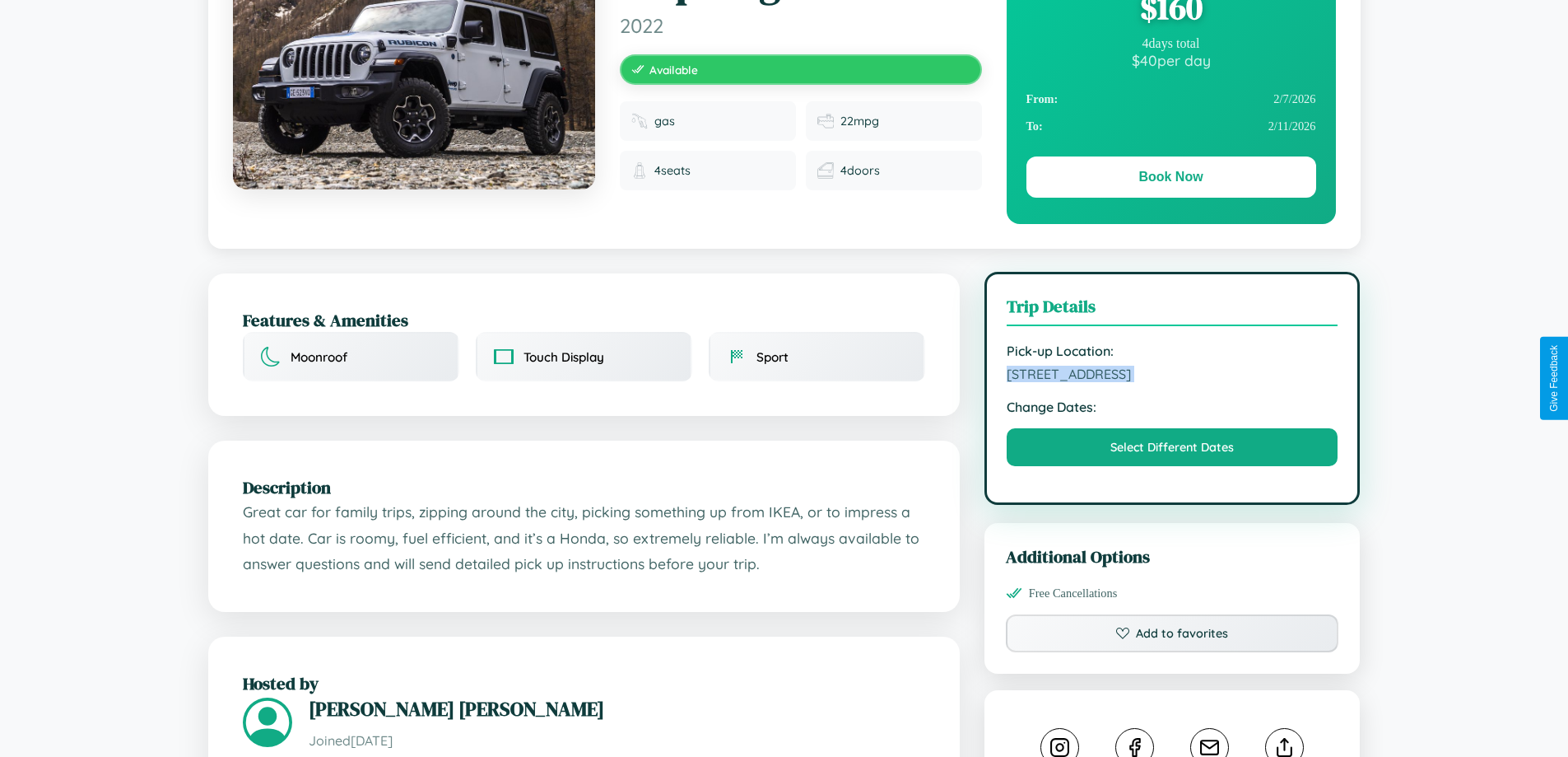
click at [1172, 376] on span "8489 Chestnut Street Amsterdam 74680 Netherlands" at bounding box center [1171, 373] width 331 height 17
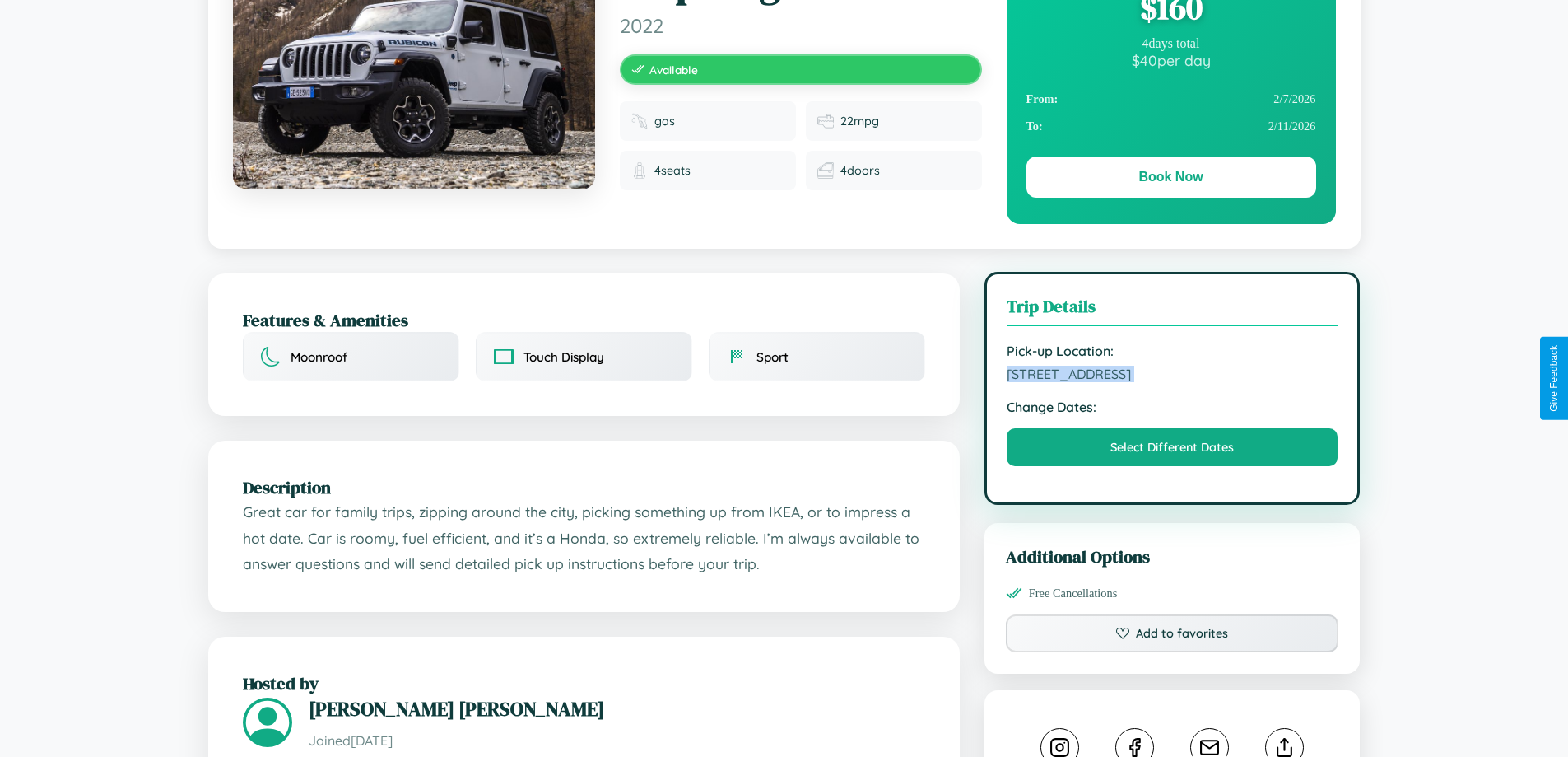
click at [1172, 376] on span "8489 Chestnut Street Amsterdam 74680 Netherlands" at bounding box center [1171, 373] width 331 height 17
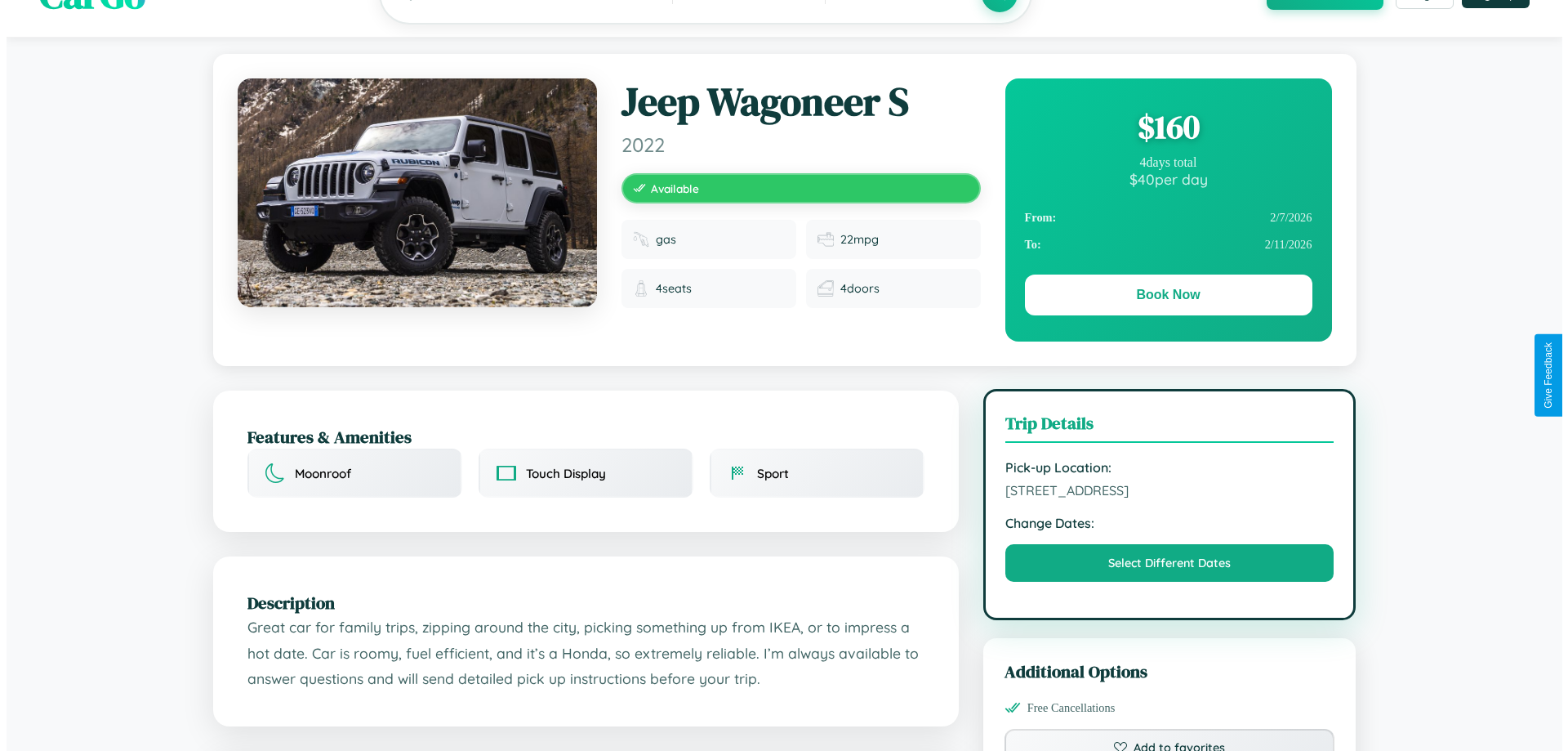
scroll to position [0, 0]
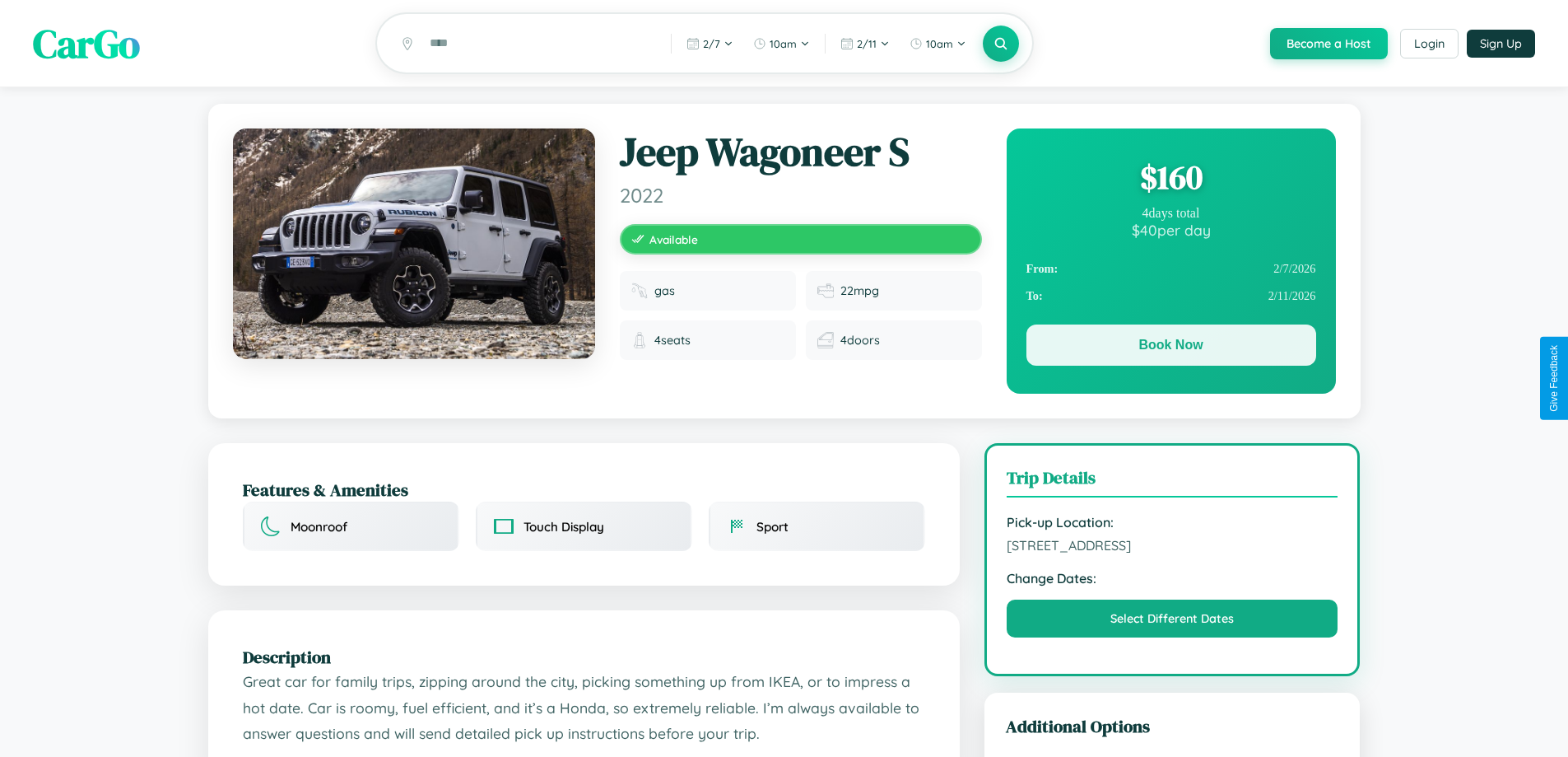
click at [1171, 347] on button "Book Now" at bounding box center [1171, 345] width 290 height 41
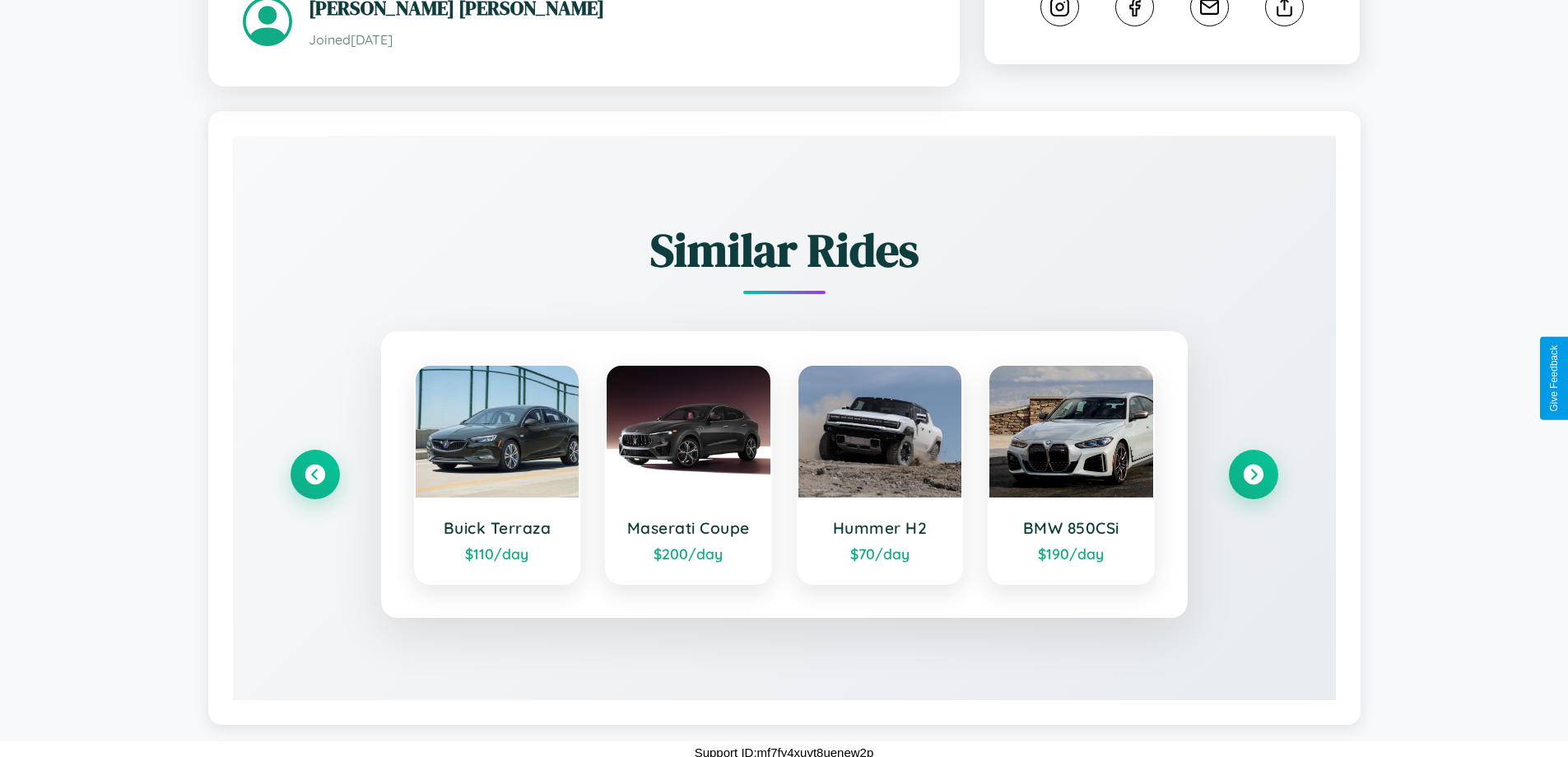
scroll to position [919, 0]
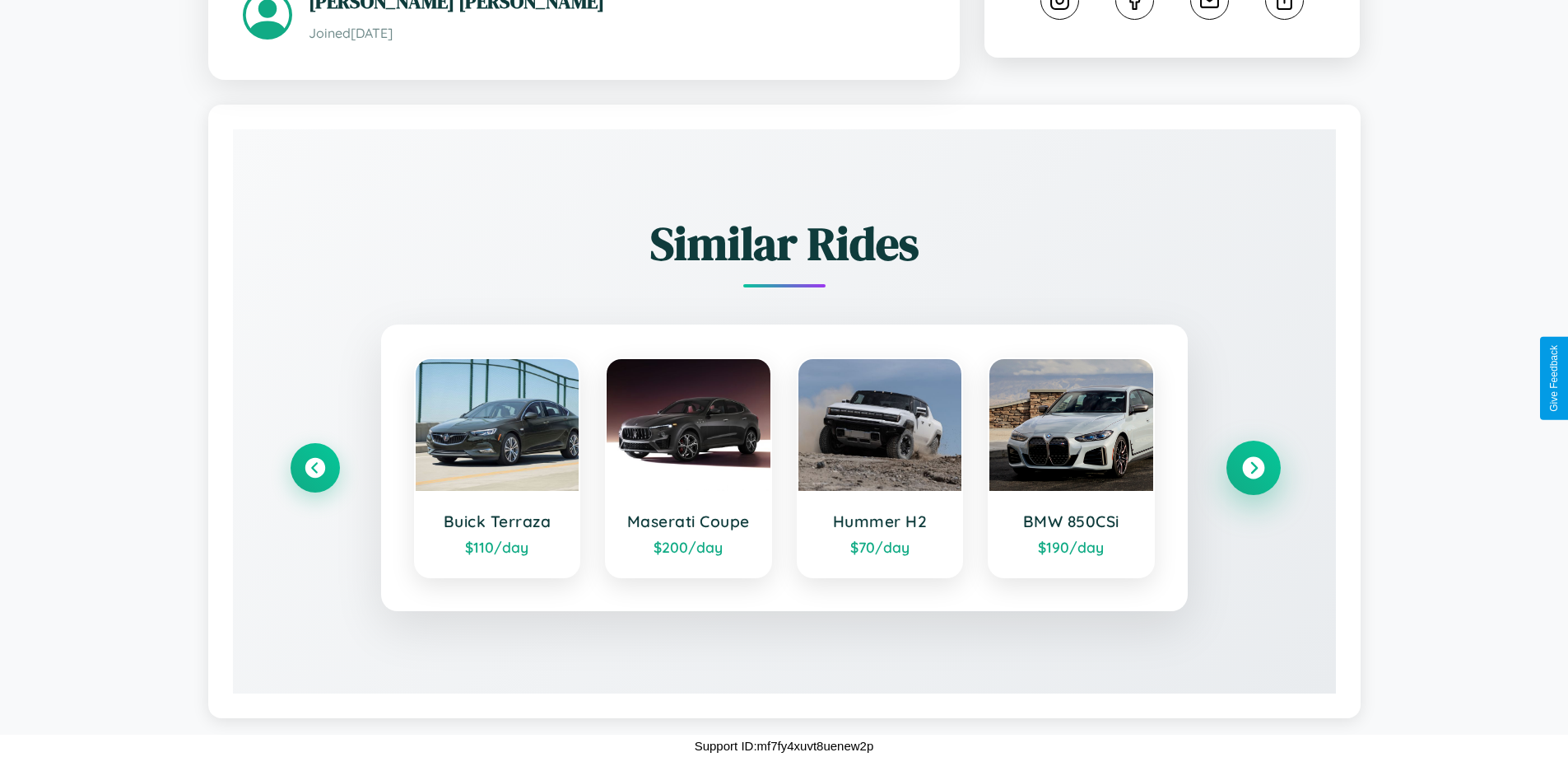
click at [1252, 468] on icon at bounding box center [1253, 468] width 23 height 23
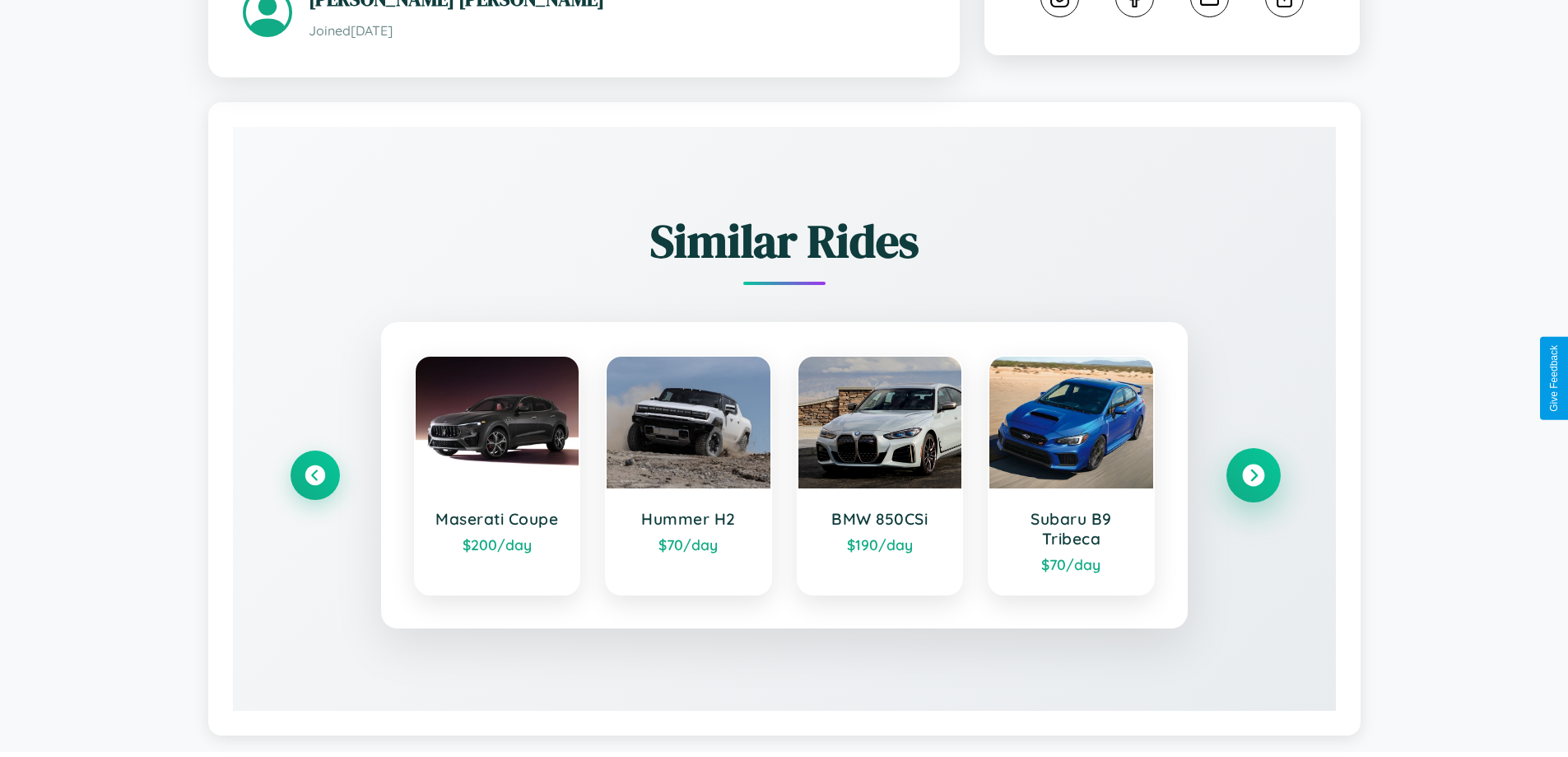
click at [1252, 478] on icon at bounding box center [1253, 476] width 23 height 23
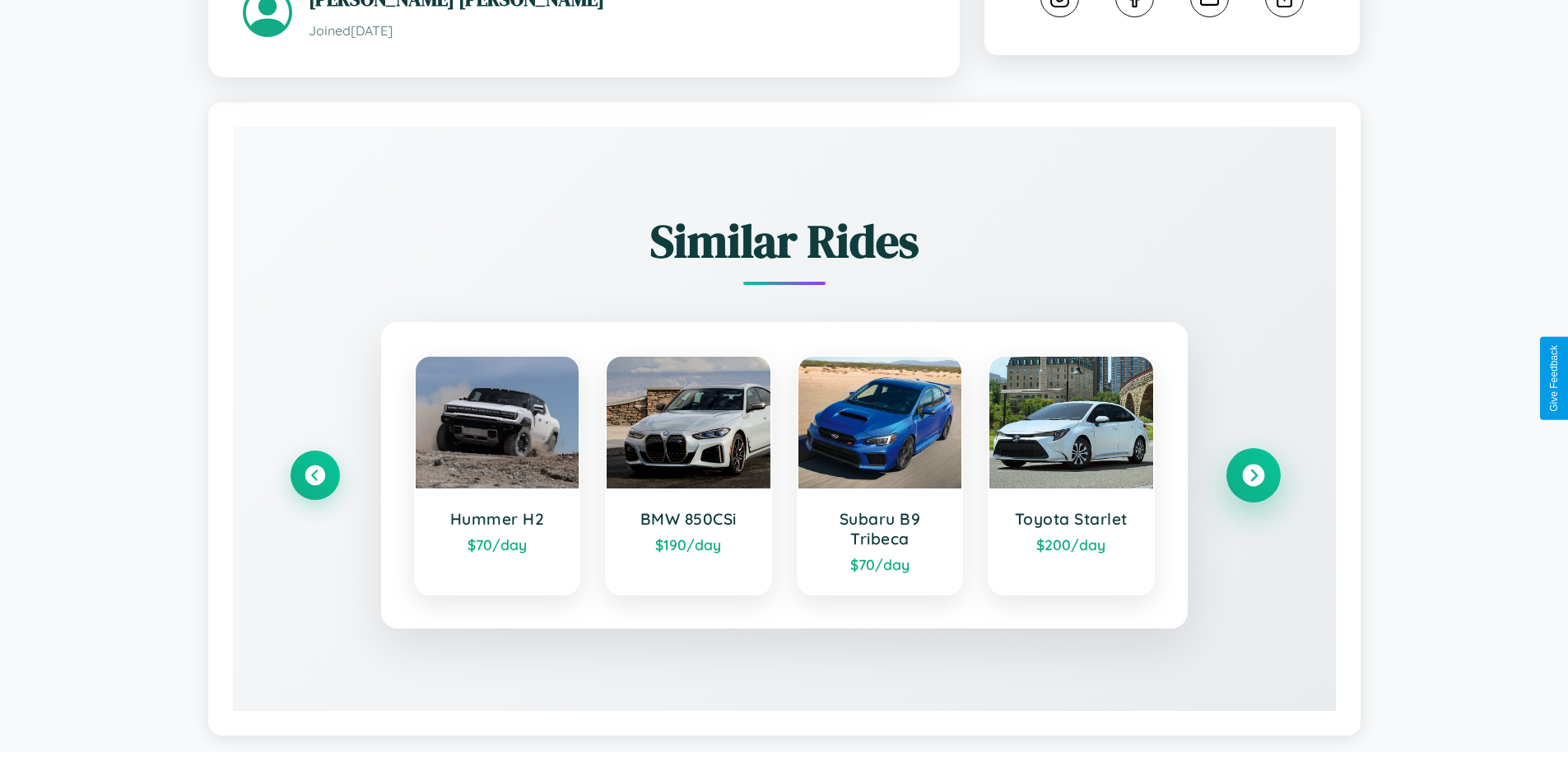
click at [1252, 478] on icon at bounding box center [1253, 476] width 23 height 23
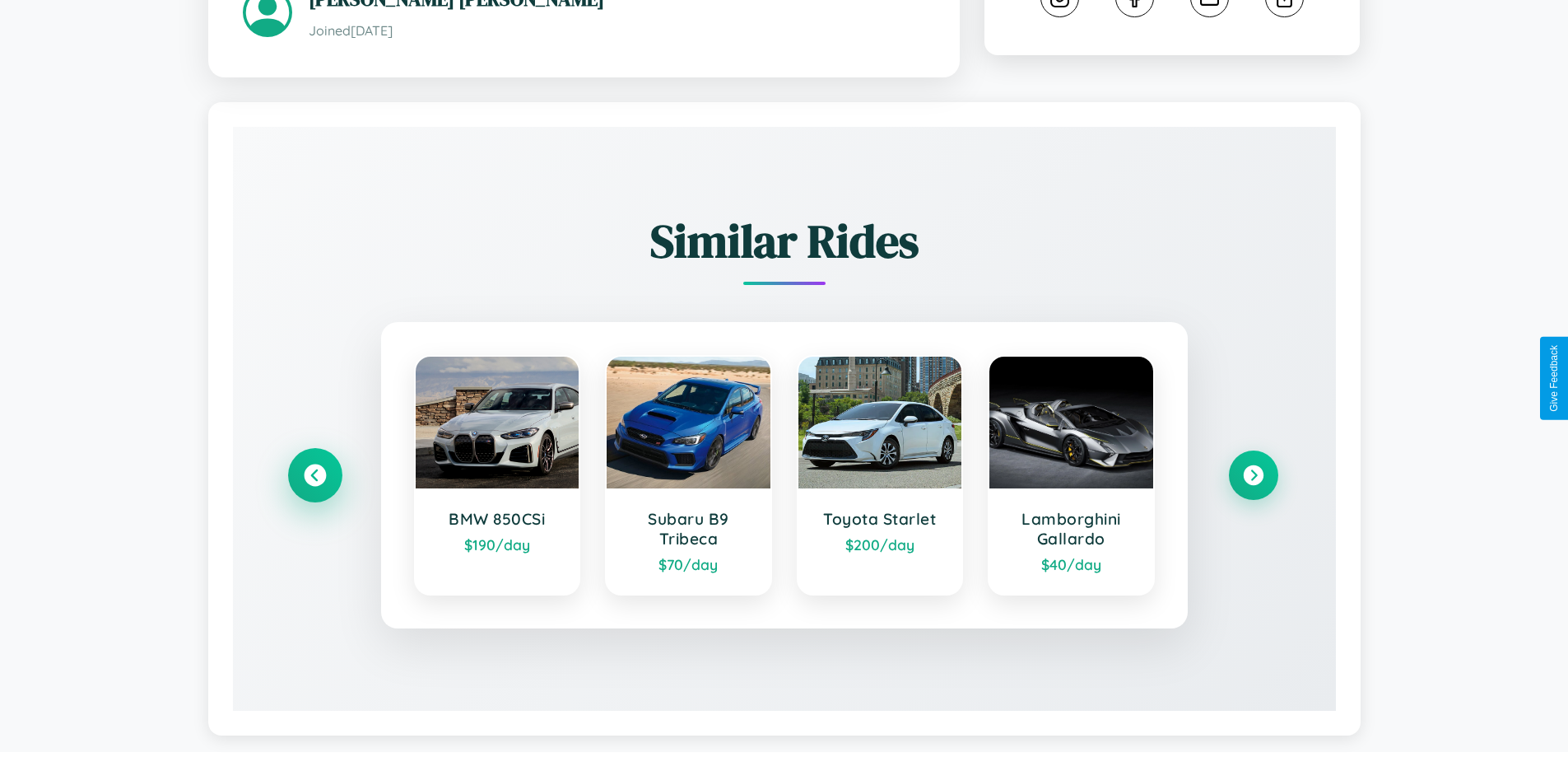
click at [315, 478] on icon at bounding box center [315, 476] width 23 height 23
